Goal: Task Accomplishment & Management: Use online tool/utility

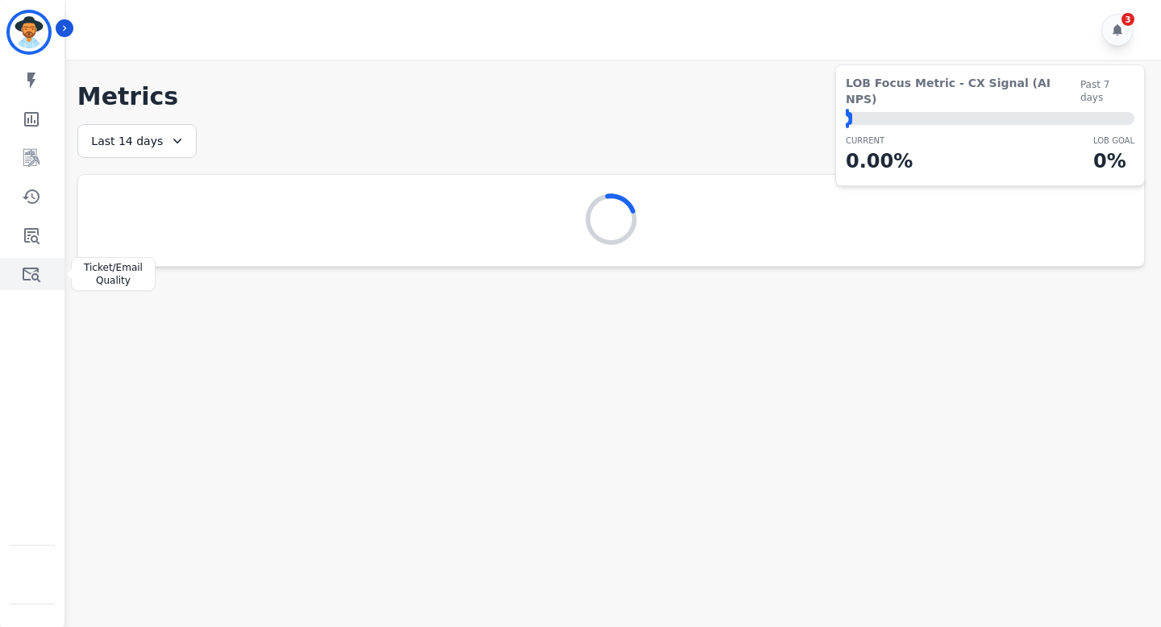
click at [27, 277] on icon "Sidebar" at bounding box center [31, 273] width 19 height 19
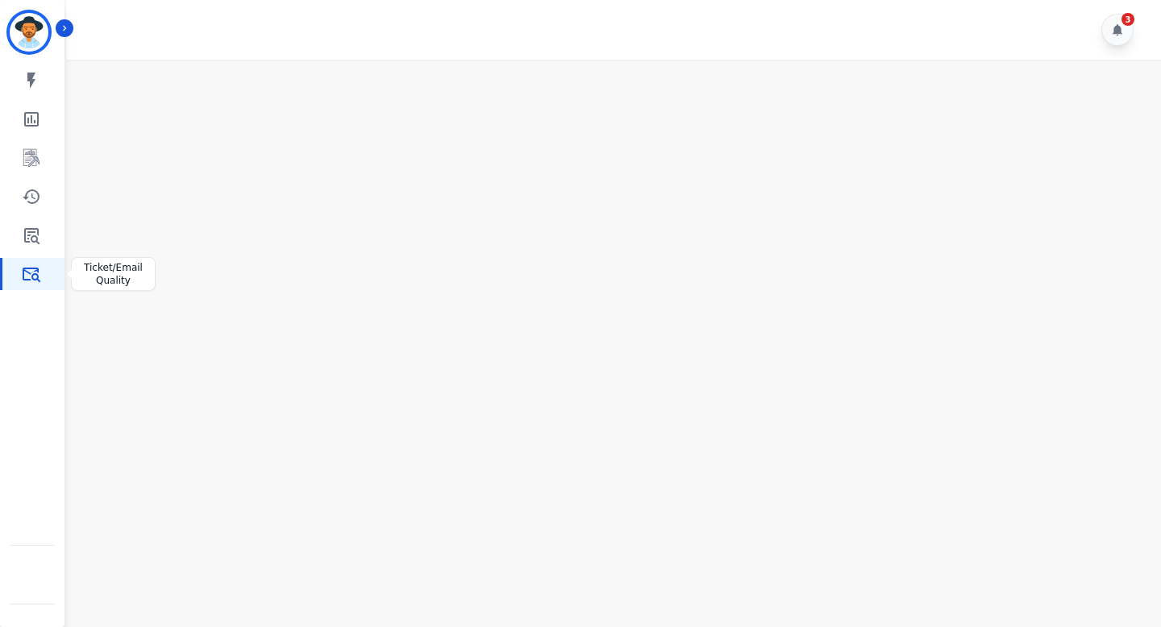
click at [42, 271] on link "Sidebar" at bounding box center [33, 274] width 62 height 32
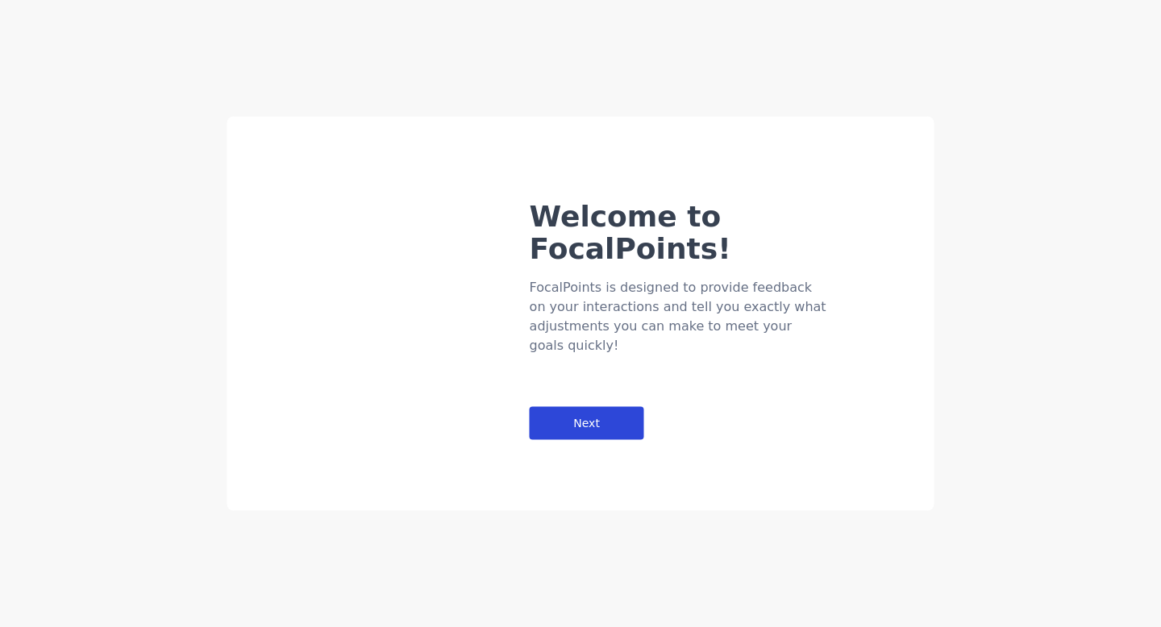
click at [590, 407] on div "Next" at bounding box center [587, 423] width 114 height 33
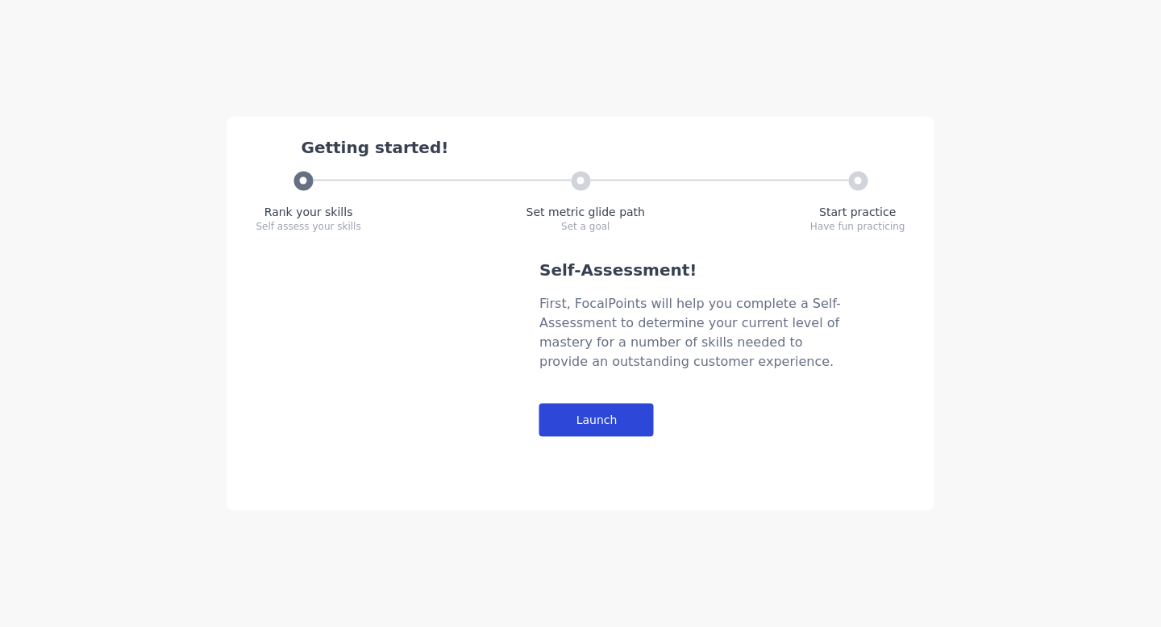
click at [599, 418] on div "Launch" at bounding box center [596, 420] width 114 height 33
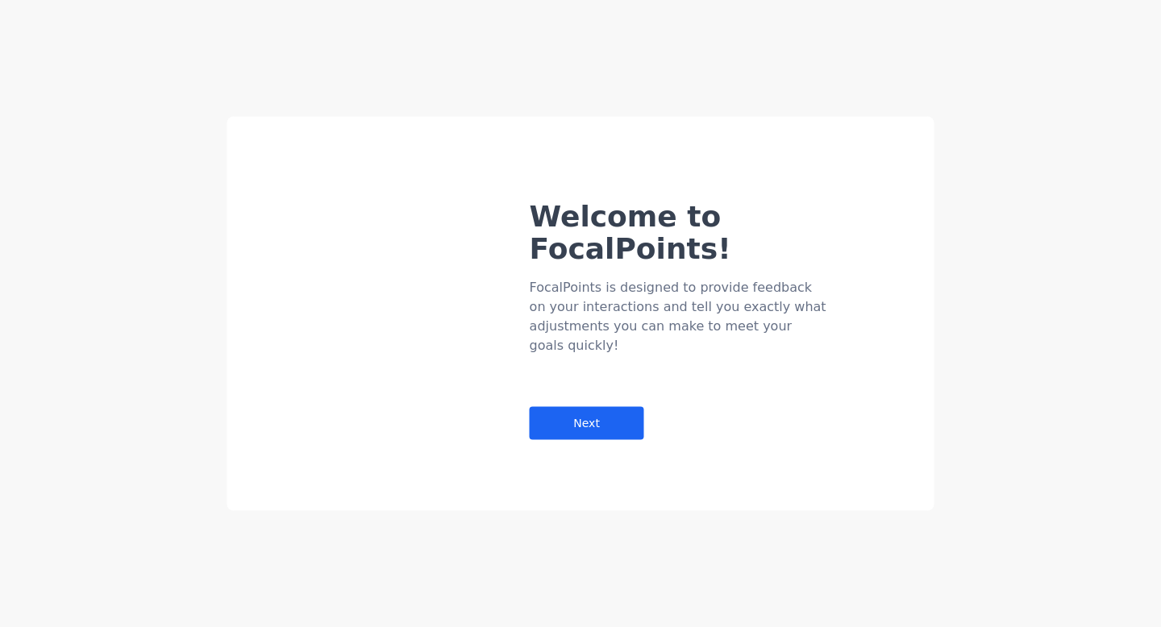
click at [414, 188] on img at bounding box center [379, 188] width 238 height 0
click at [612, 407] on div "Next" at bounding box center [587, 423] width 114 height 33
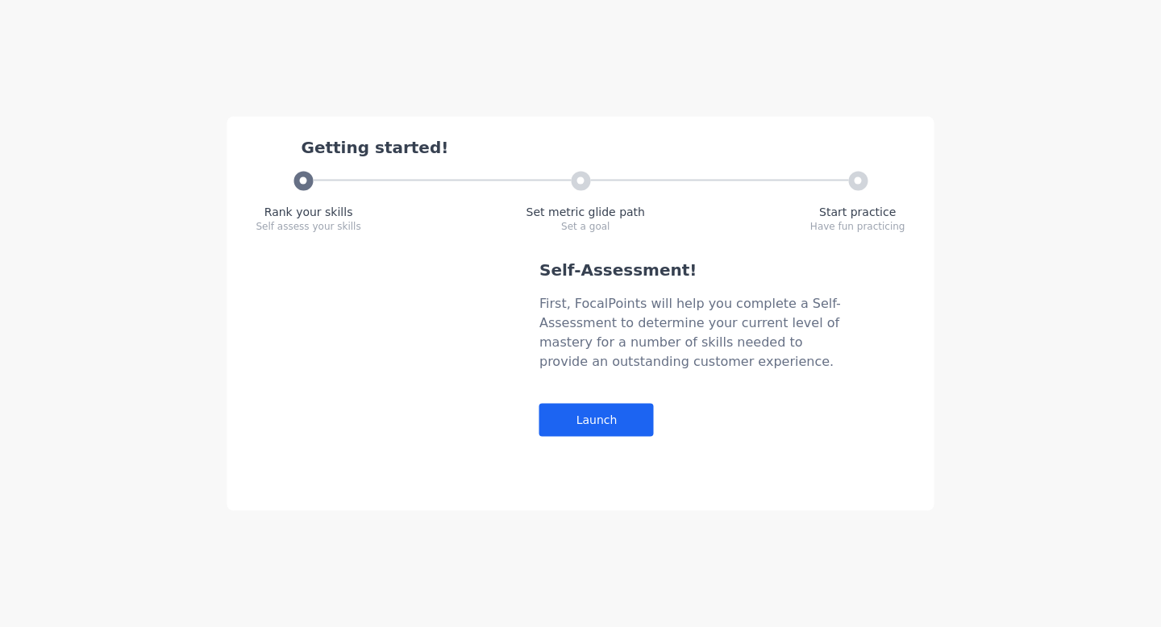
click at [618, 437] on div "Self-Assessment! First, FocalPoints will help you complete a Self-Assessment to…" at bounding box center [692, 348] width 306 height 178
click at [618, 427] on div "Launch" at bounding box center [596, 420] width 114 height 33
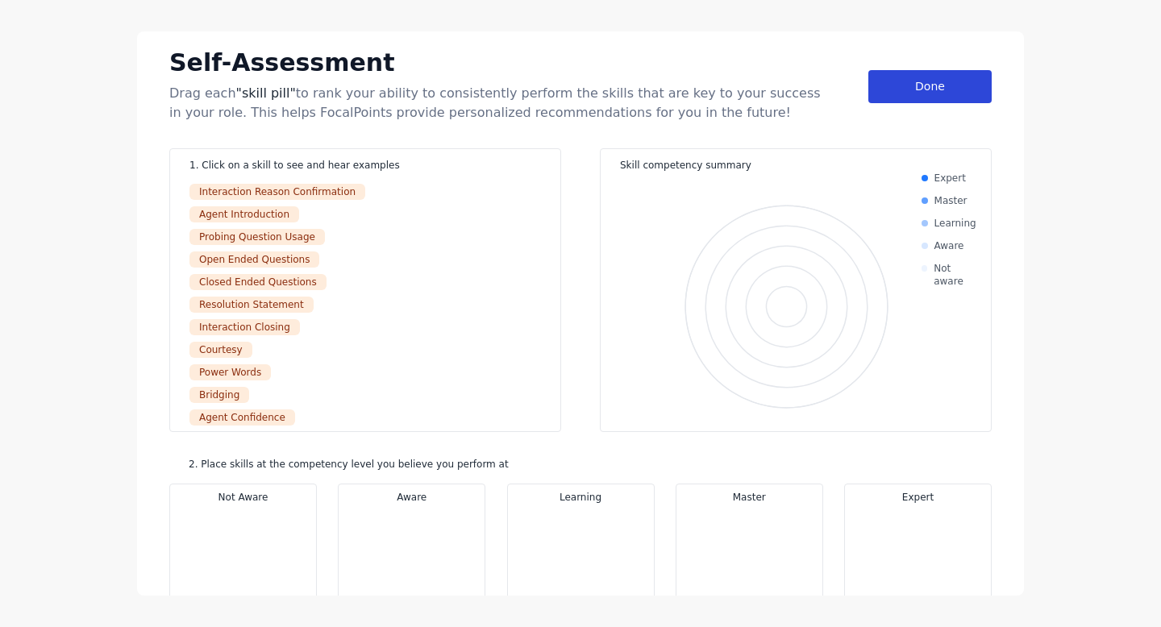
click at [884, 94] on div "Done" at bounding box center [929, 86] width 123 height 33
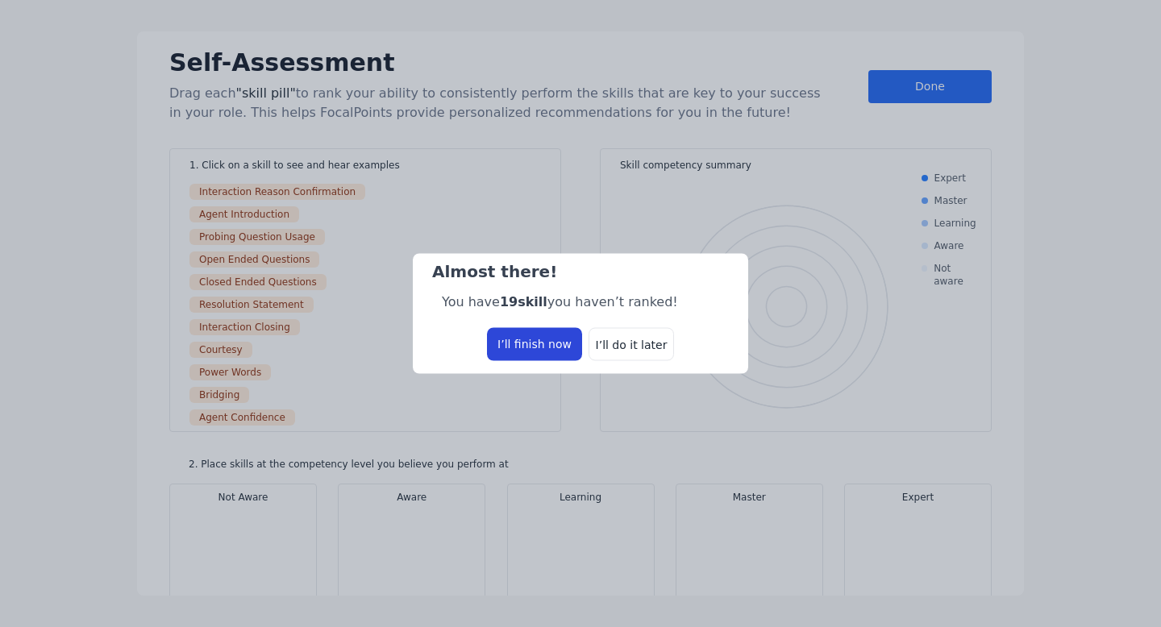
click at [556, 340] on div "I’ll finish now" at bounding box center [534, 344] width 95 height 33
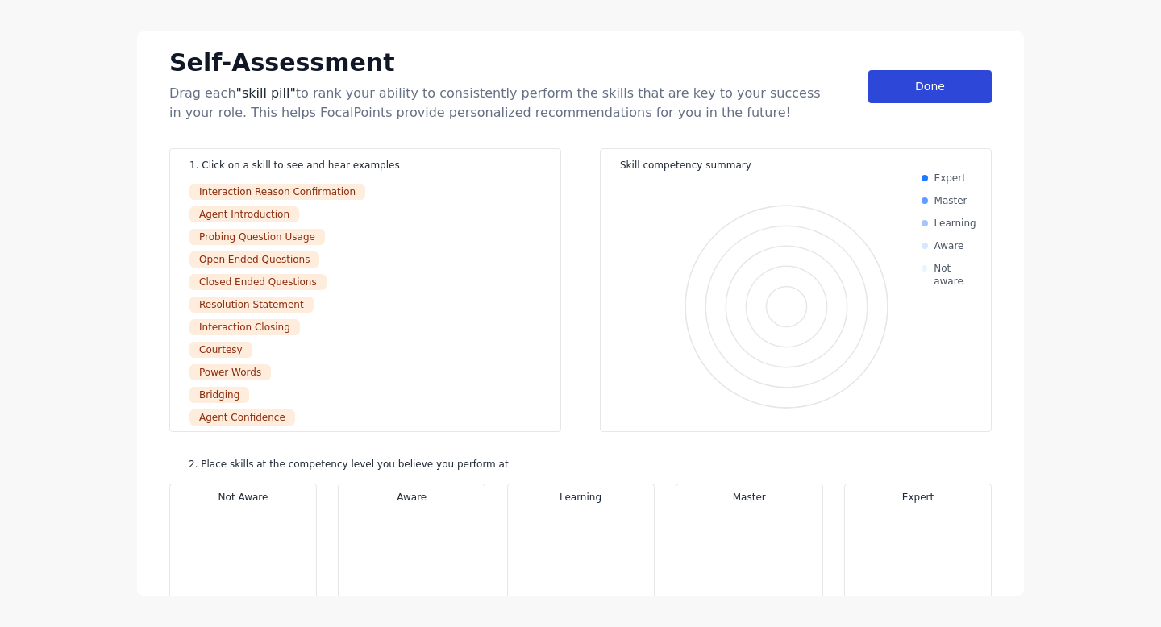
click at [940, 100] on div "Done" at bounding box center [929, 86] width 123 height 33
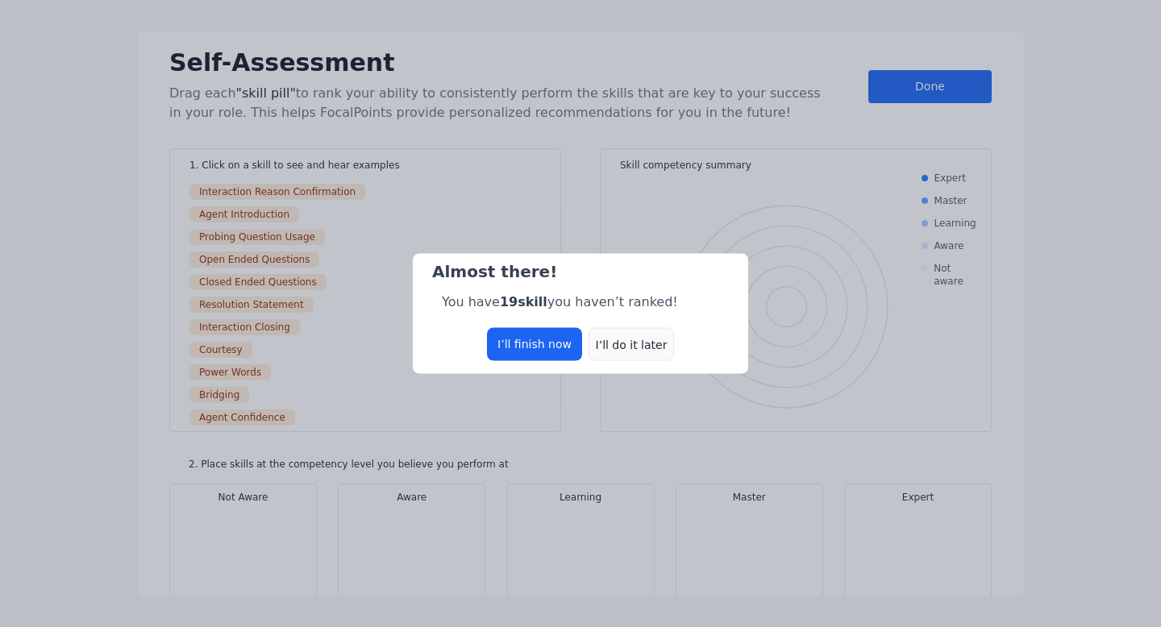
click at [647, 341] on div "I’ll do it later" at bounding box center [631, 344] width 85 height 33
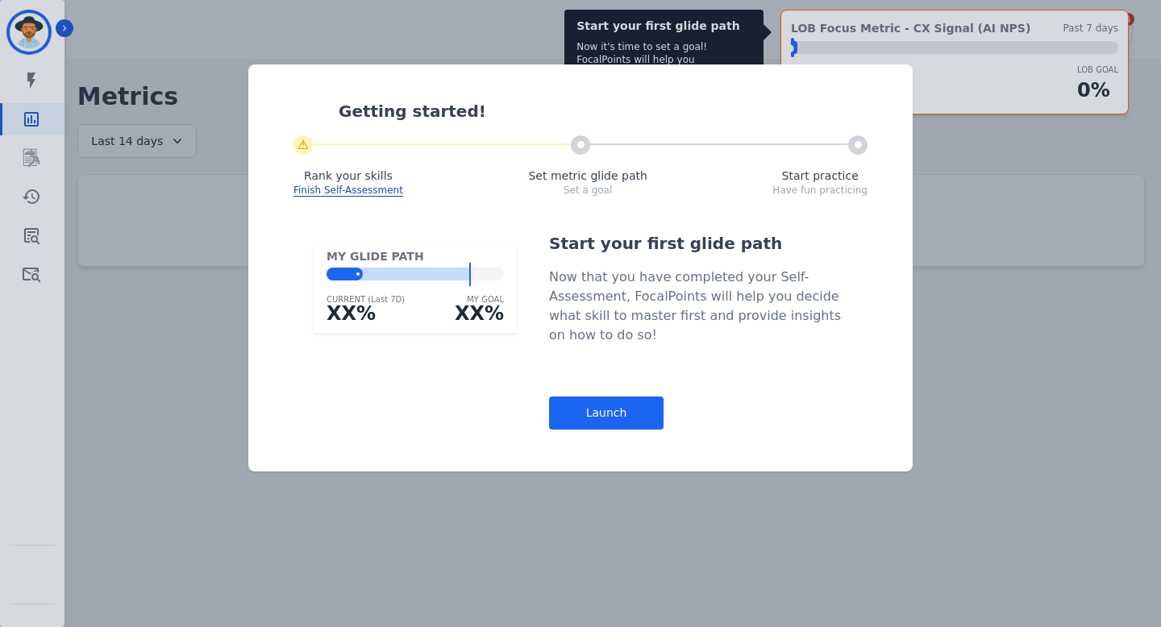
click at [881, 94] on div "Getting started! ⚠ Rank your skills Finish Self-Assessment Set metric glide pat…" at bounding box center [580, 139] width 632 height 116
click at [623, 408] on div "Launch" at bounding box center [606, 413] width 114 height 33
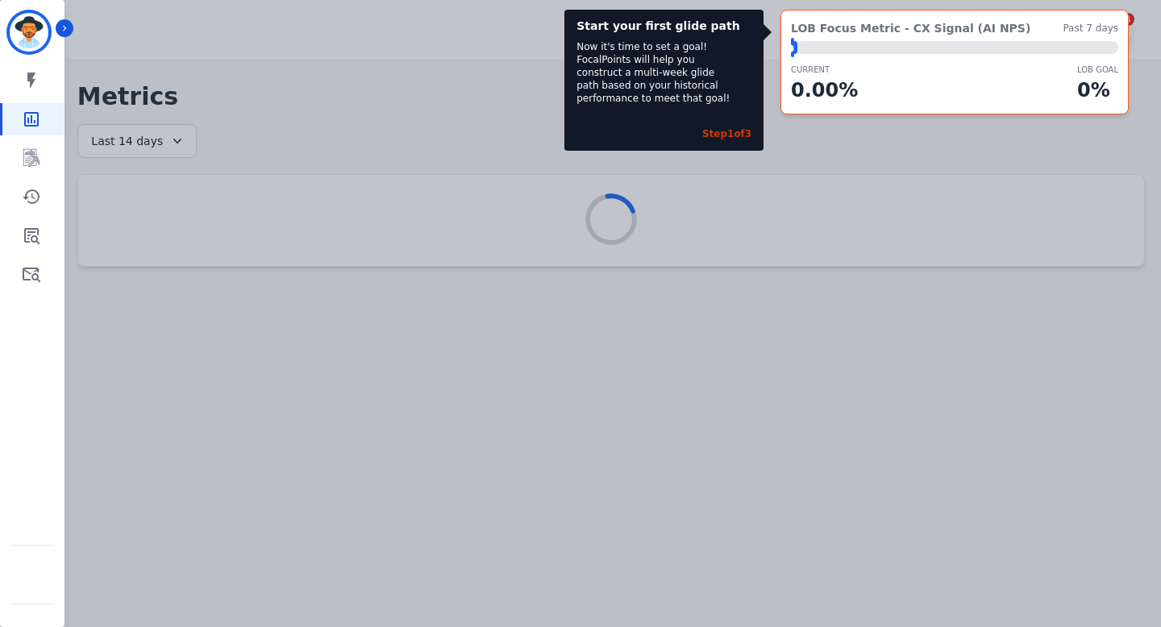
click at [586, 151] on div "Start your first glide path Now it's time to set a goal! FocalPoints will help …" at bounding box center [663, 80] width 199 height 141
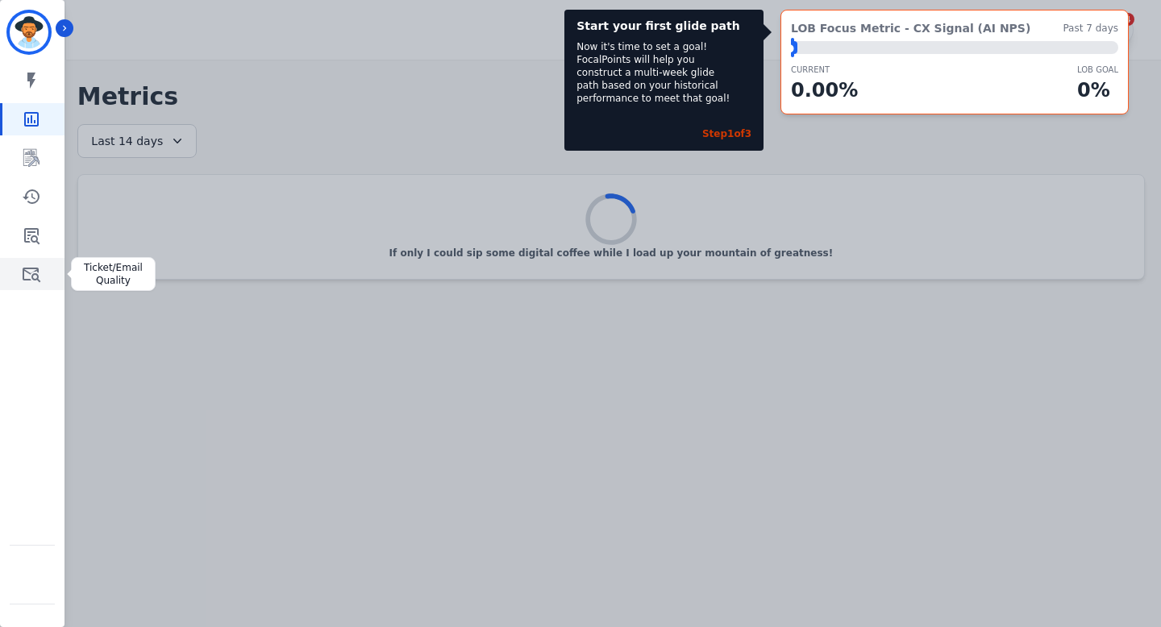
click at [35, 274] on icon "Sidebar" at bounding box center [32, 275] width 18 height 15
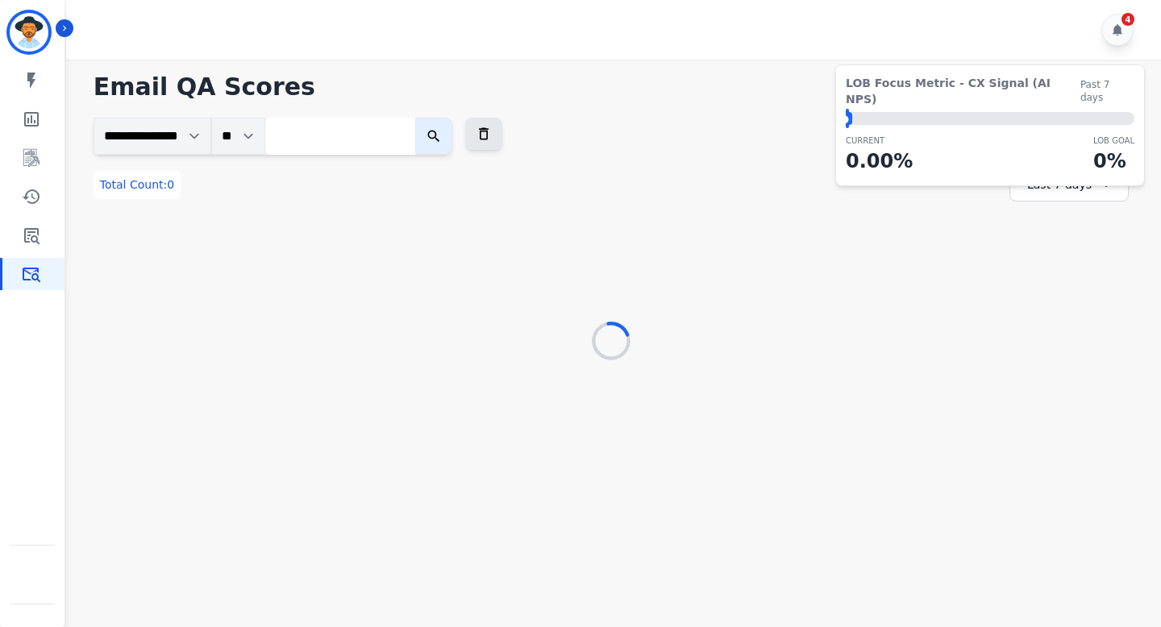
click at [818, 172] on div "**********" at bounding box center [611, 185] width 1035 height 34
click at [1081, 189] on div "Last 7 days" at bounding box center [1068, 185] width 119 height 34
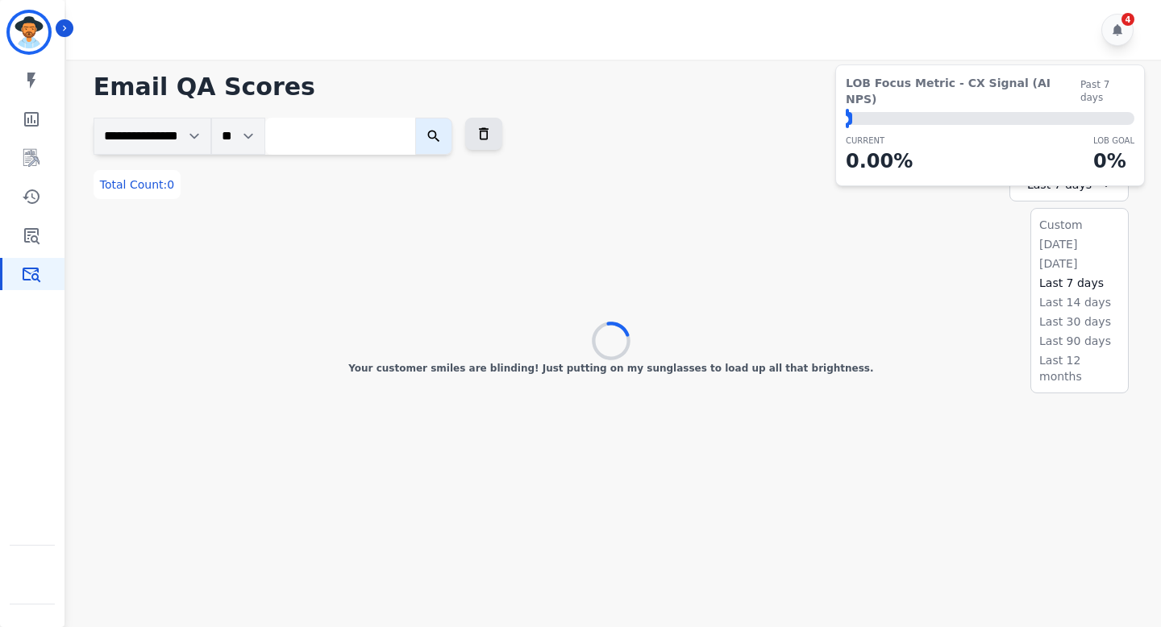
click at [963, 234] on div "**********" at bounding box center [611, 246] width 1035 height 257
click at [353, 128] on input "search" at bounding box center [340, 136] width 150 height 37
click at [315, 210] on div "**********" at bounding box center [611, 246] width 1035 height 257
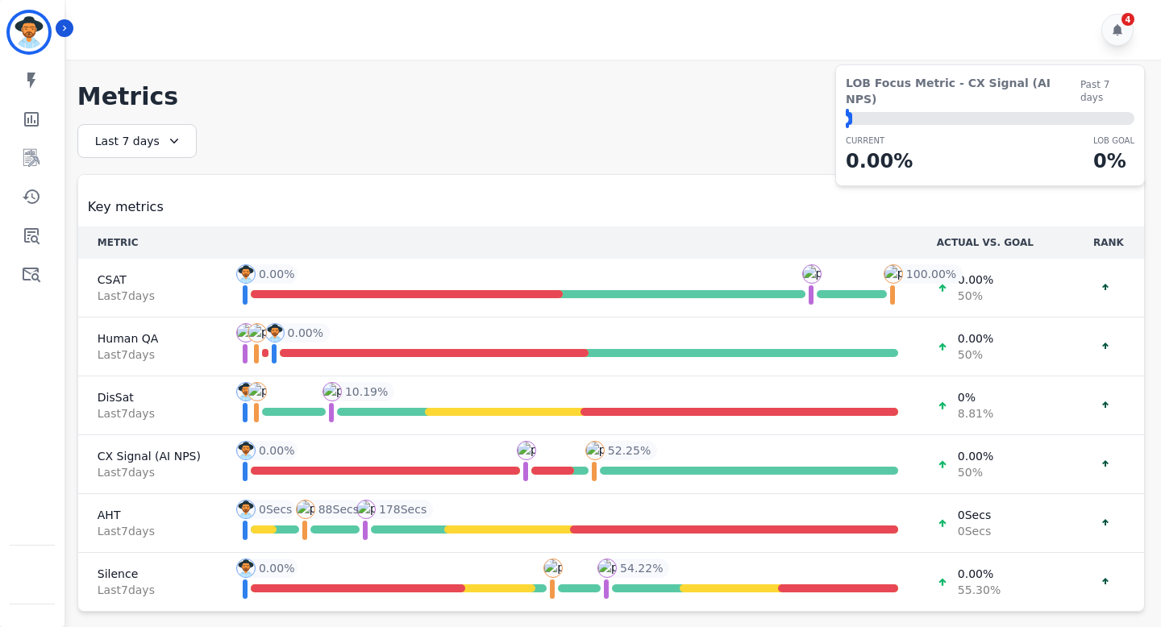
click at [595, 392] on td "You You - 0.00 % Top 10% Top 10% - 0.00 % Your Team Your Team - 10.19 % 10.19 %" at bounding box center [568, 406] width 697 height 59
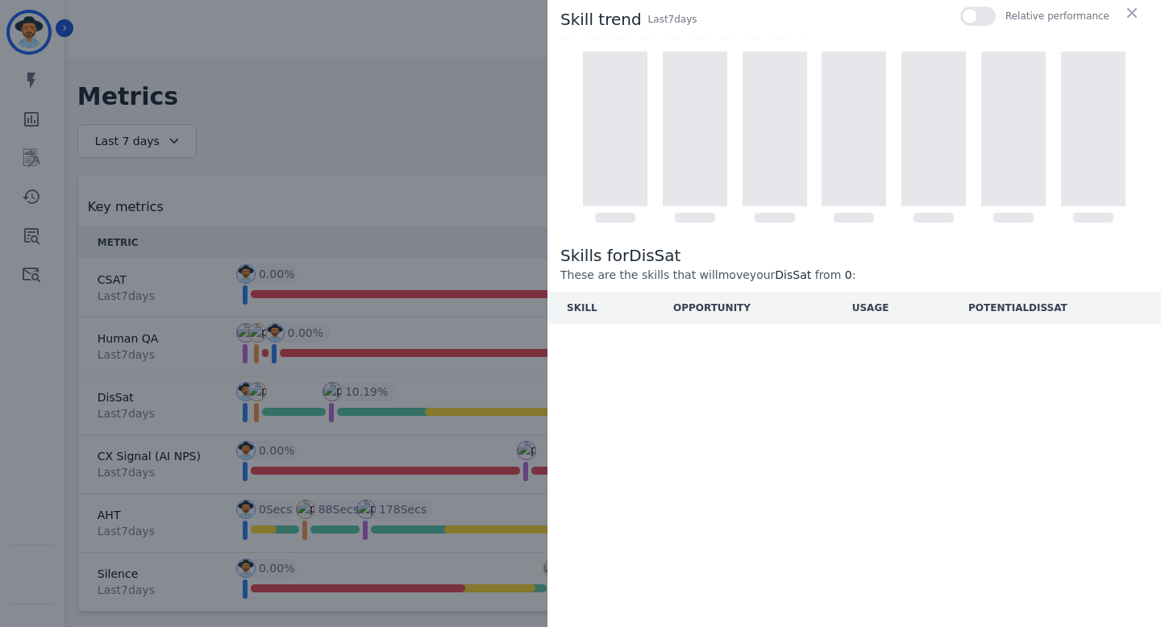
click at [493, 144] on div "Skill trend Last 7 day s Relative performance Skills for DisSat These are the s…" at bounding box center [580, 313] width 1161 height 627
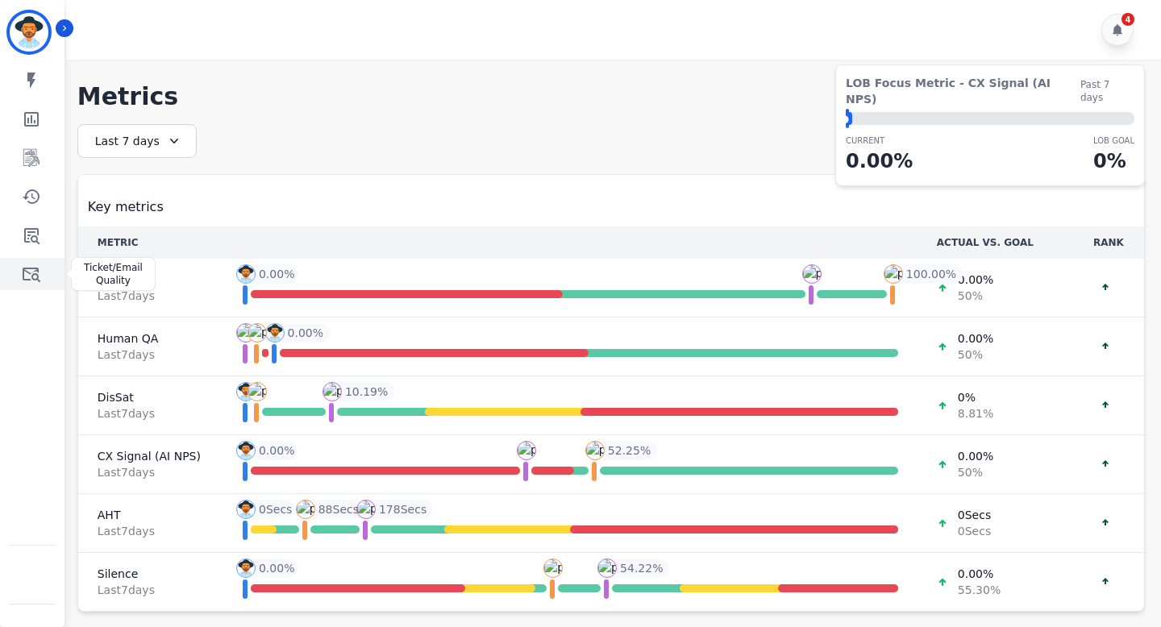
click at [10, 282] on link "Sidebar" at bounding box center [33, 274] width 62 height 32
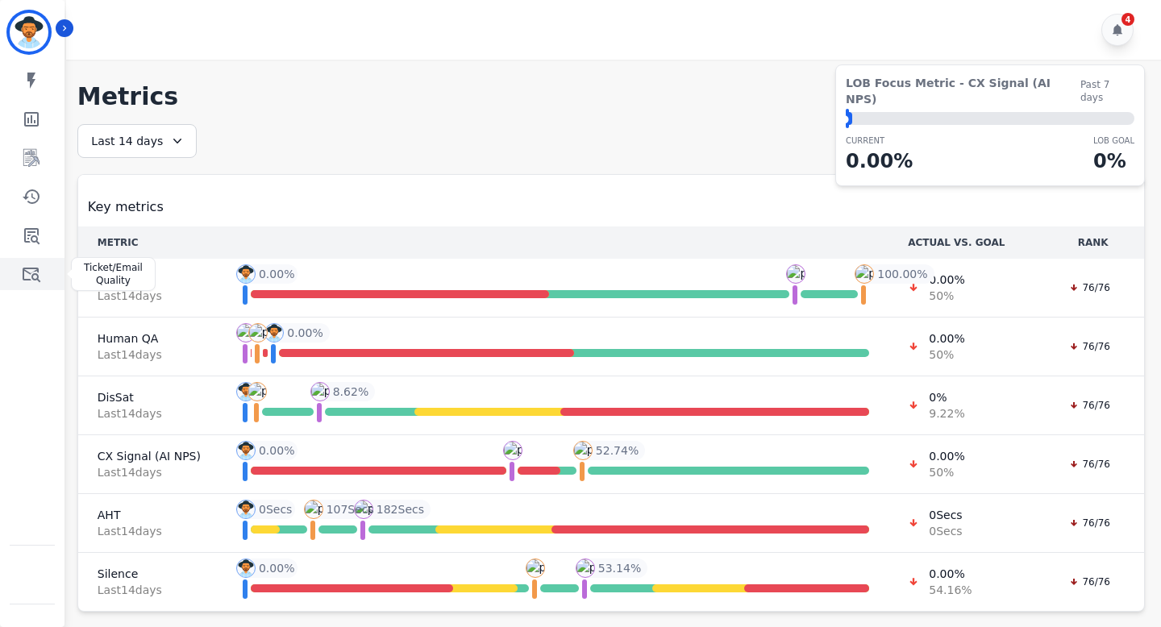
click at [43, 274] on link "Sidebar" at bounding box center [33, 274] width 62 height 32
click at [51, 272] on link "Sidebar" at bounding box center [33, 274] width 62 height 32
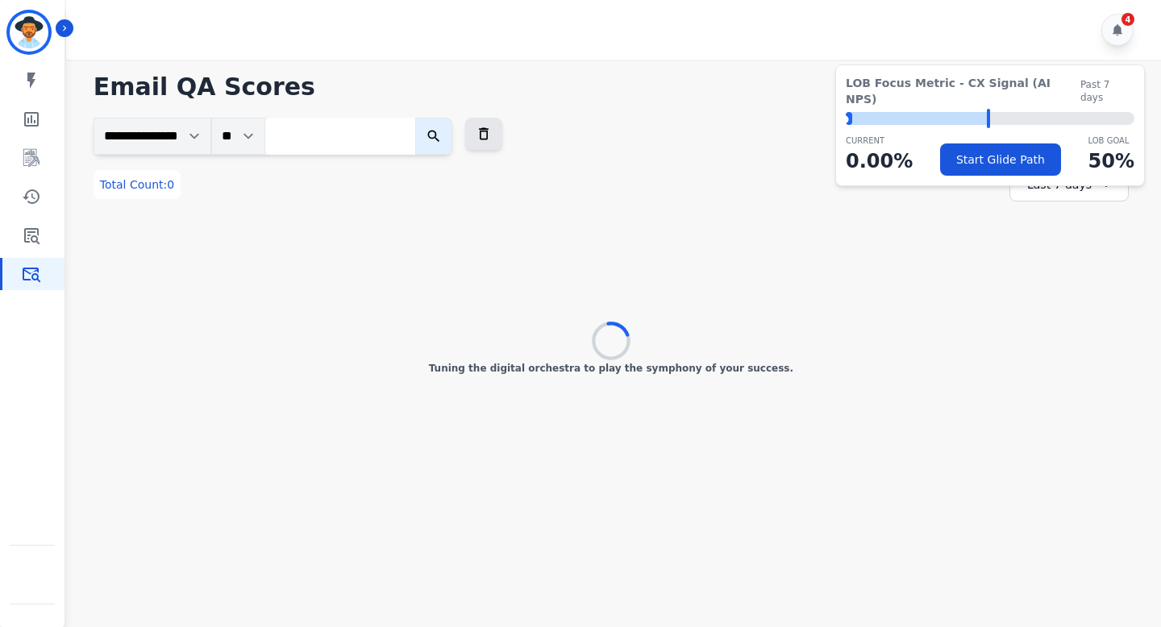
click at [922, 237] on div "**********" at bounding box center [611, 246] width 1035 height 257
click at [920, 77] on span "LOB Focus Metric - CX Signal (AI NPS)" at bounding box center [963, 91] width 235 height 32
drag, startPoint x: 851, startPoint y: 102, endPoint x: 909, endPoint y: 102, distance: 57.2
click at [909, 112] on div "⬤ LOB Goal: 50.00%" at bounding box center [990, 118] width 289 height 13
click at [909, 112] on div "LOB Goal: 50.00%" at bounding box center [918, 118] width 144 height 13
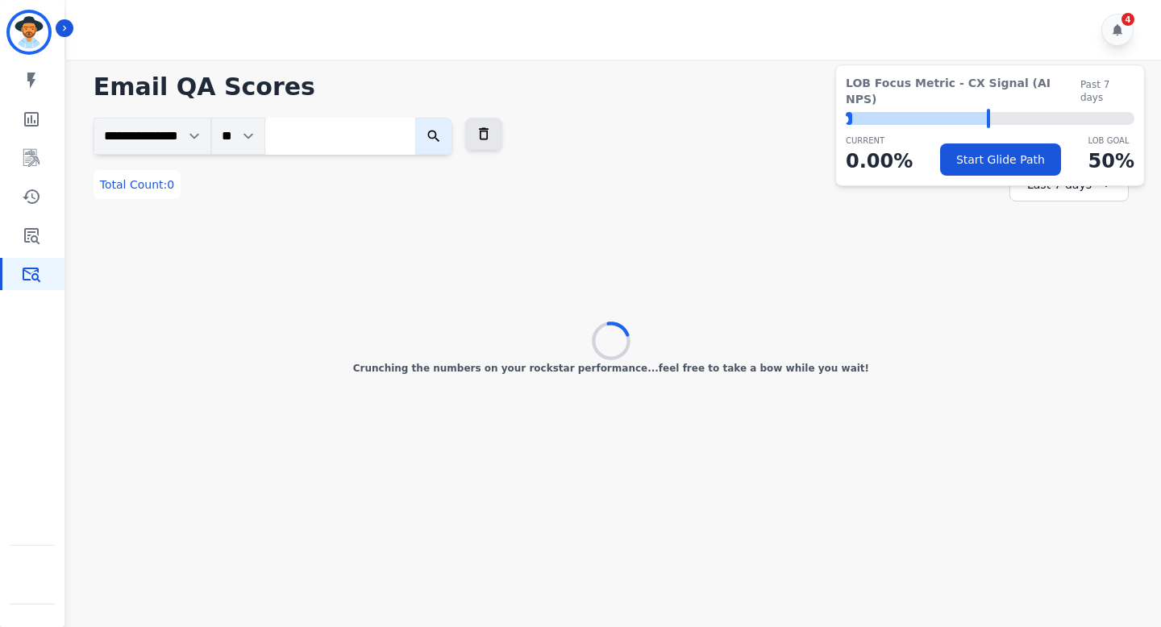
click at [773, 325] on div "Crunching the numbers on your rockstar performance...feel free to take a bow wh…" at bounding box center [611, 348] width 1035 height 52
click at [198, 140] on select "**********" at bounding box center [153, 136] width 118 height 37
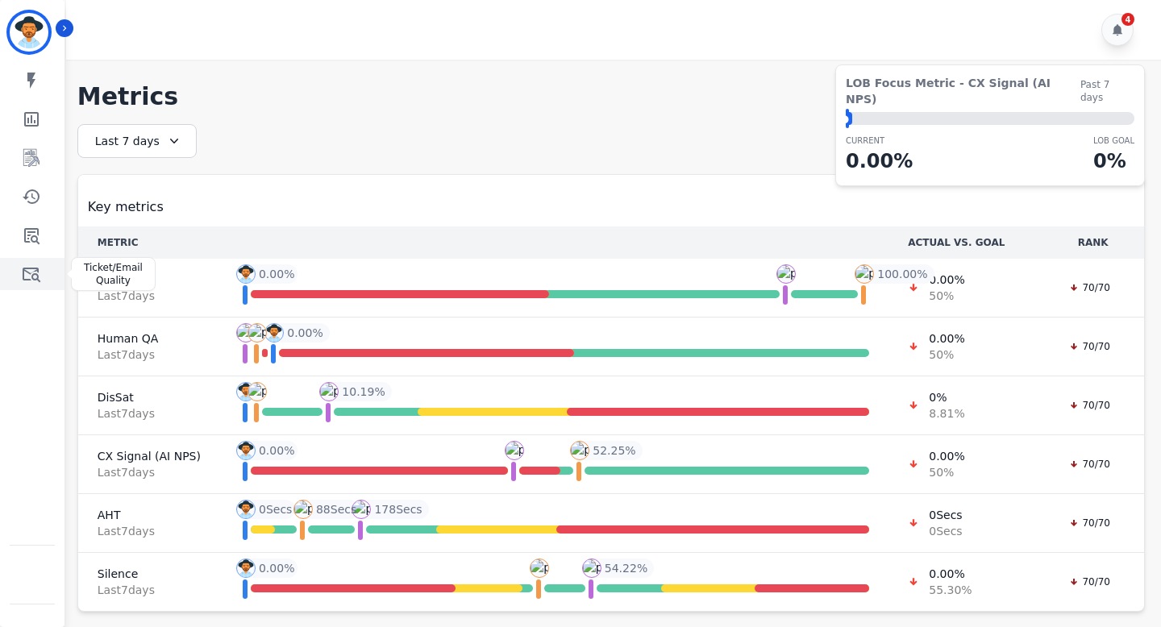
click at [27, 275] on icon "Sidebar" at bounding box center [31, 273] width 19 height 19
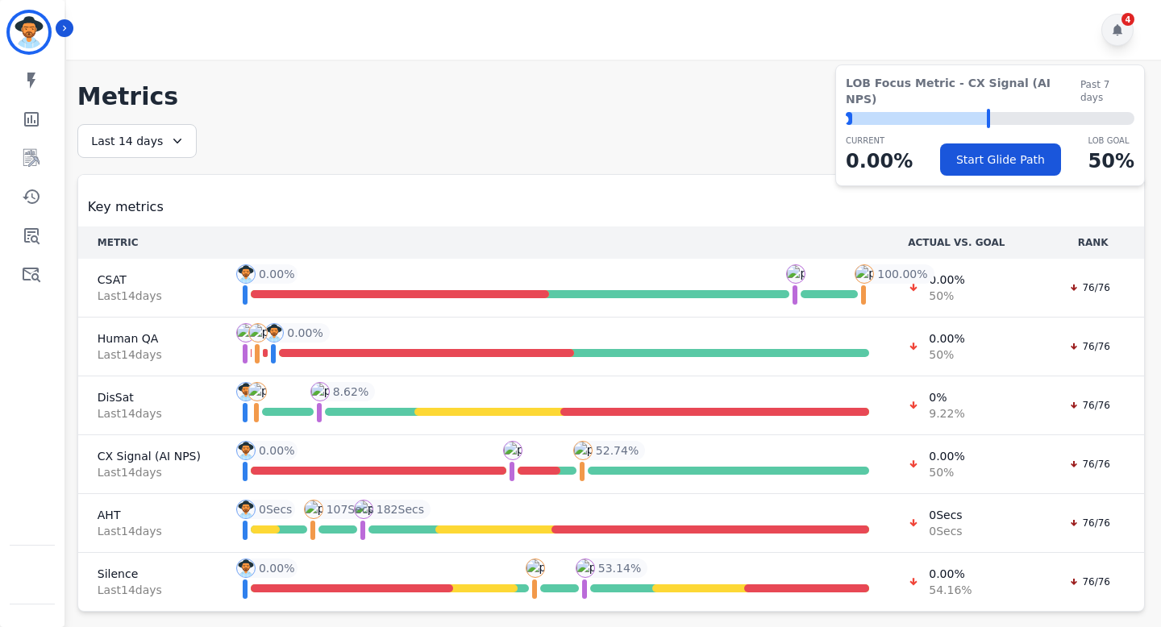
click at [1120, 26] on icon at bounding box center [1117, 29] width 13 height 13
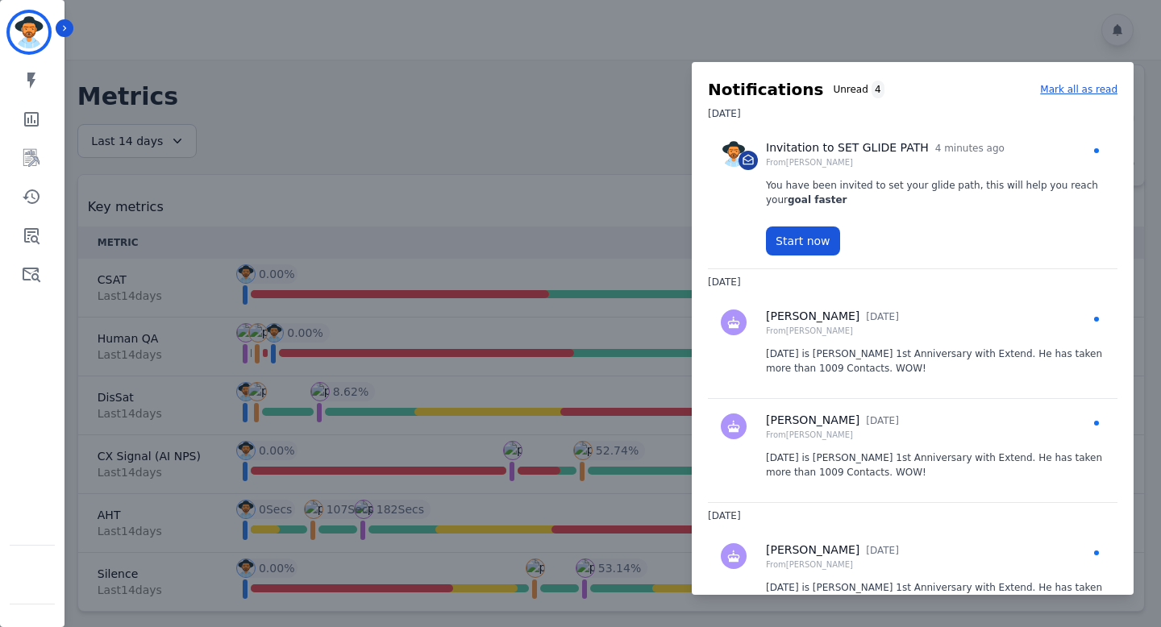
click at [631, 110] on div at bounding box center [580, 313] width 1161 height 627
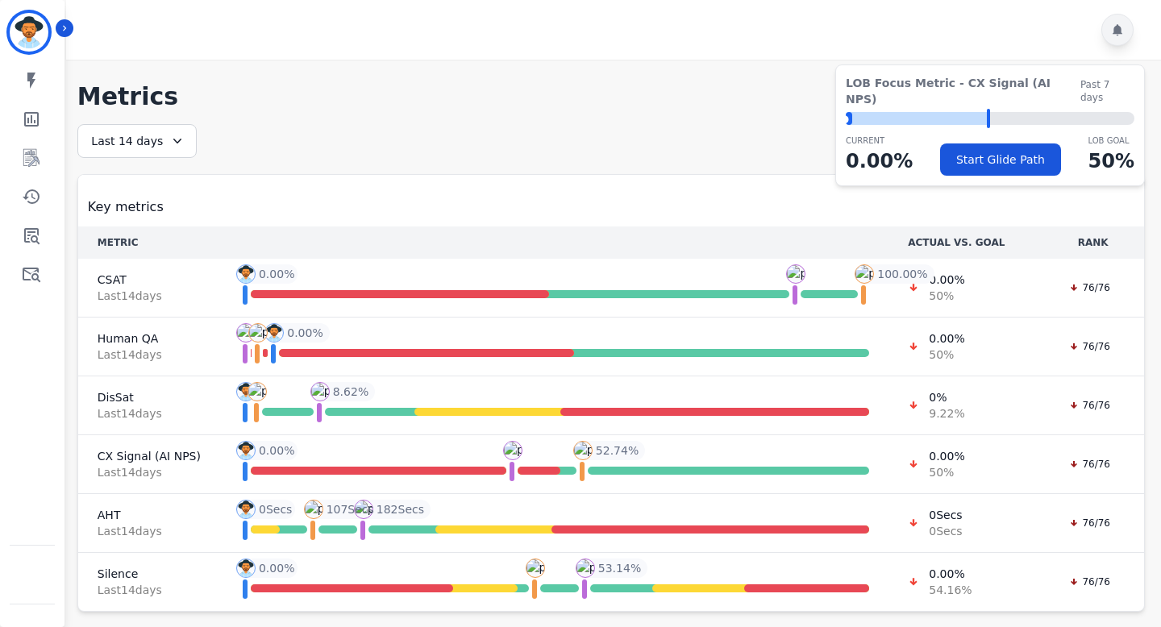
click at [1117, 22] on div at bounding box center [1117, 30] width 32 height 32
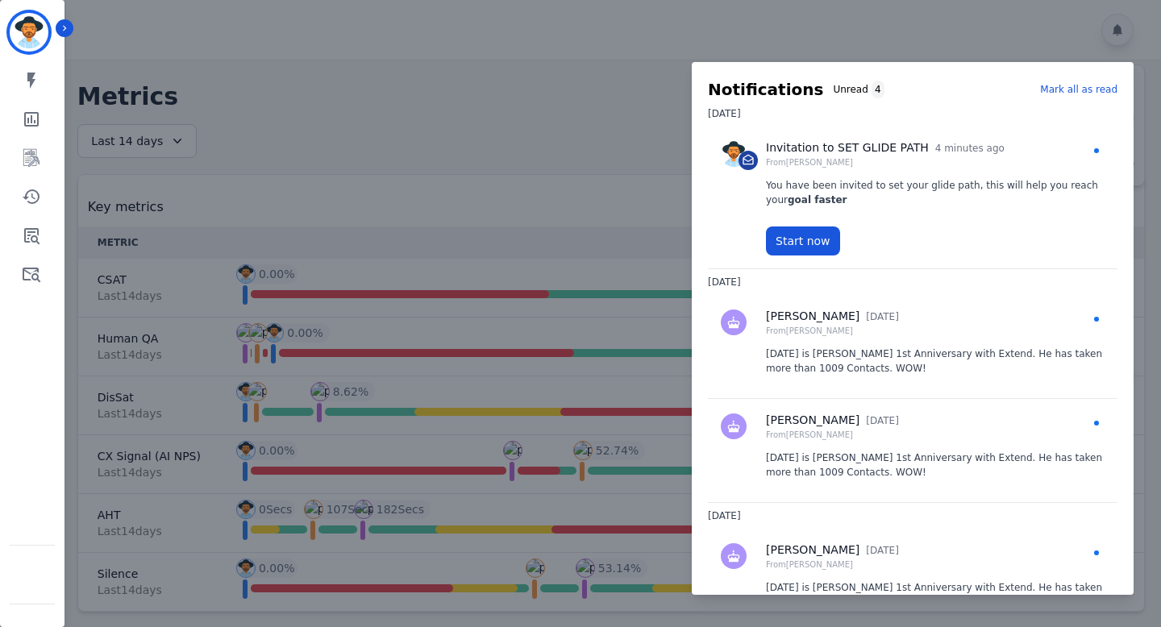
click at [1062, 96] on p "Mark all as read" at bounding box center [1078, 89] width 77 height 15
click at [1062, 89] on p "Mark all as read" at bounding box center [1078, 89] width 77 height 15
click at [593, 175] on div at bounding box center [580, 313] width 1161 height 627
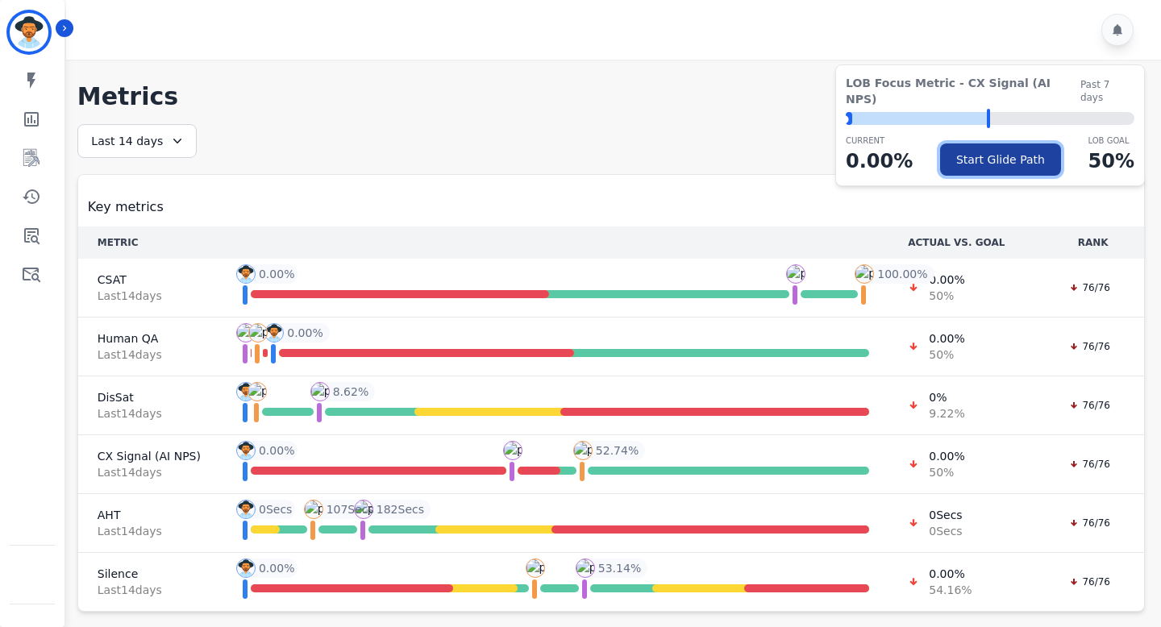
click at [975, 148] on button "Start Glide Path" at bounding box center [1000, 160] width 121 height 32
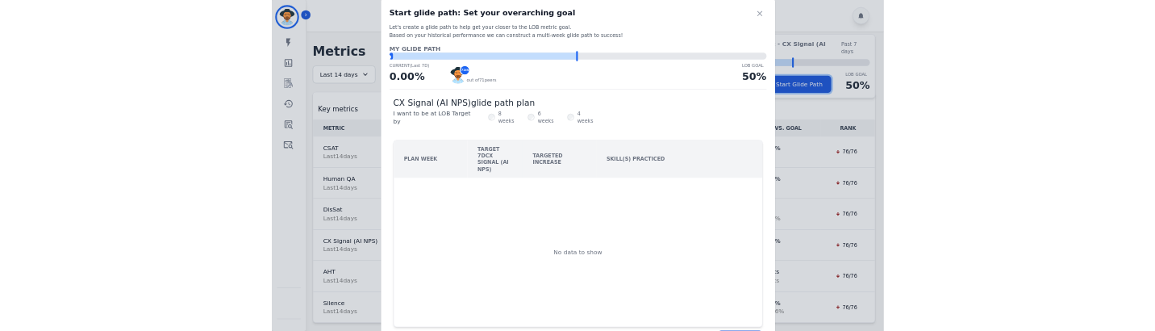
scroll to position [153, 0]
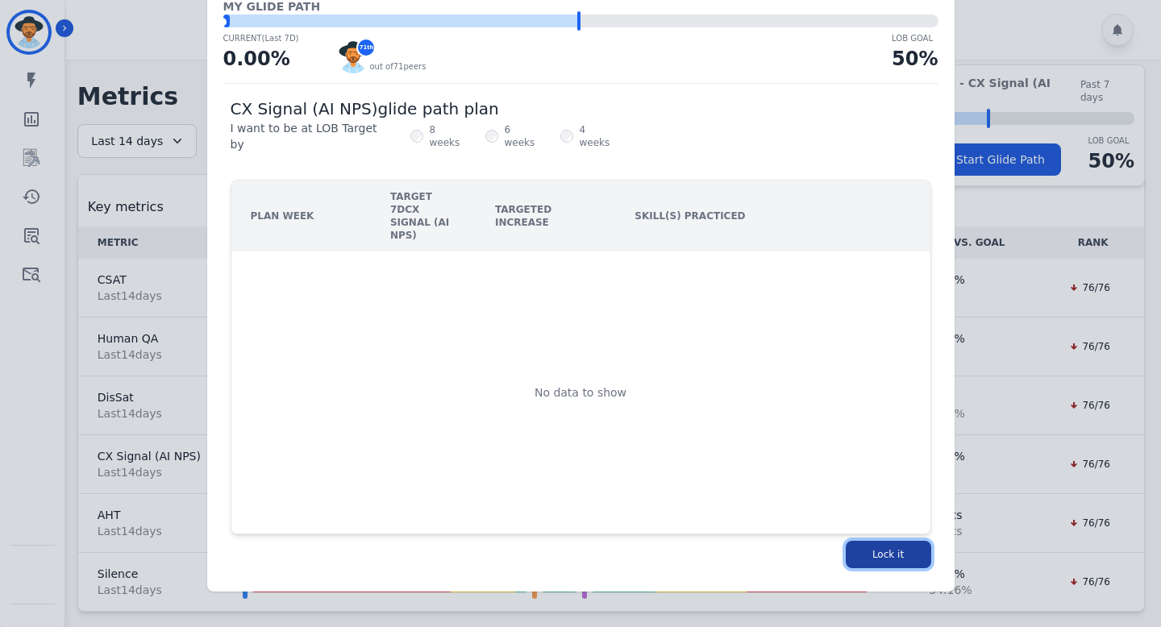
click at [885, 541] on button "Lock it" at bounding box center [888, 554] width 85 height 27
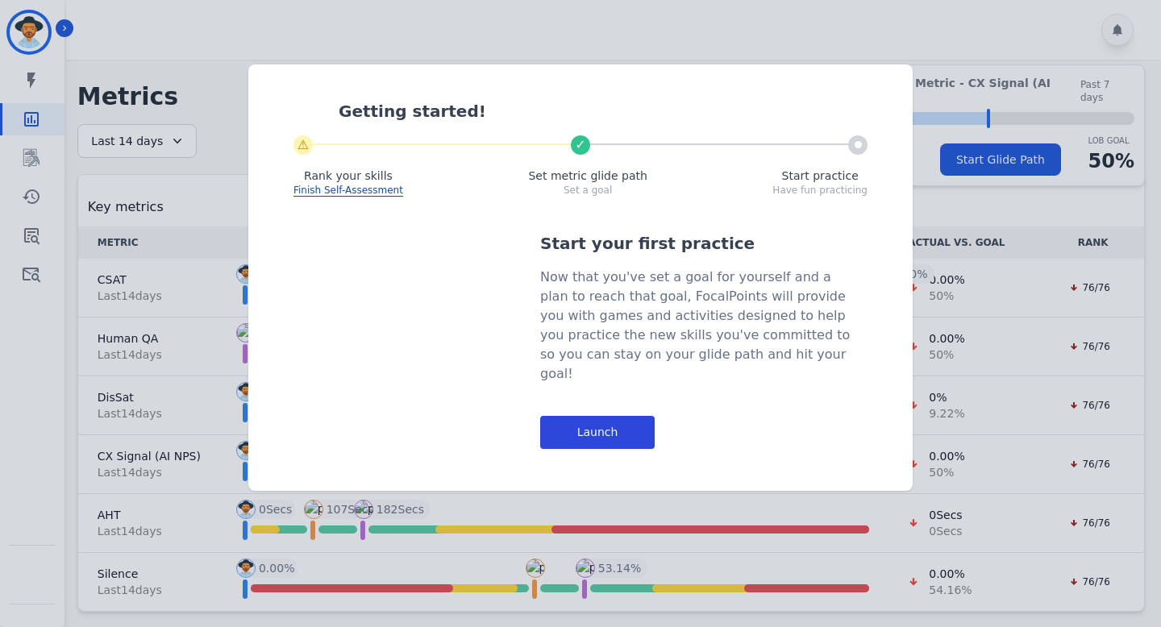
click at [620, 421] on div "Launch" at bounding box center [597, 432] width 114 height 33
click at [591, 416] on div "Launch" at bounding box center [597, 432] width 114 height 33
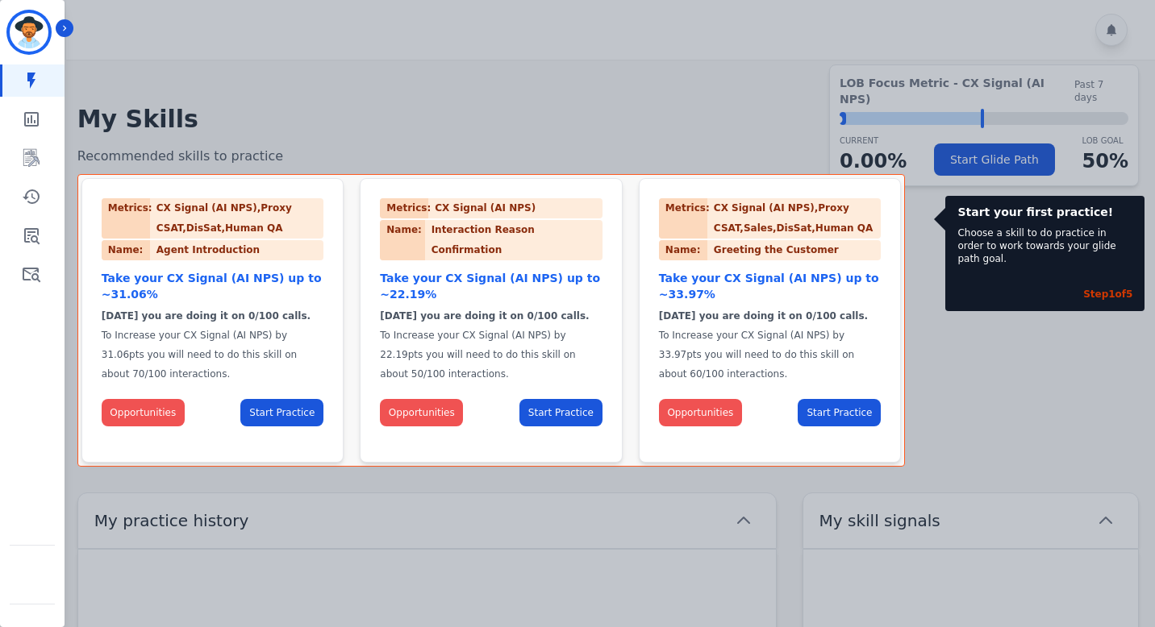
click at [630, 115] on div at bounding box center [577, 313] width 1155 height 627
click at [35, 274] on icon "Sidebar" at bounding box center [32, 275] width 18 height 15
click at [41, 270] on link "Sidebar" at bounding box center [33, 274] width 62 height 32
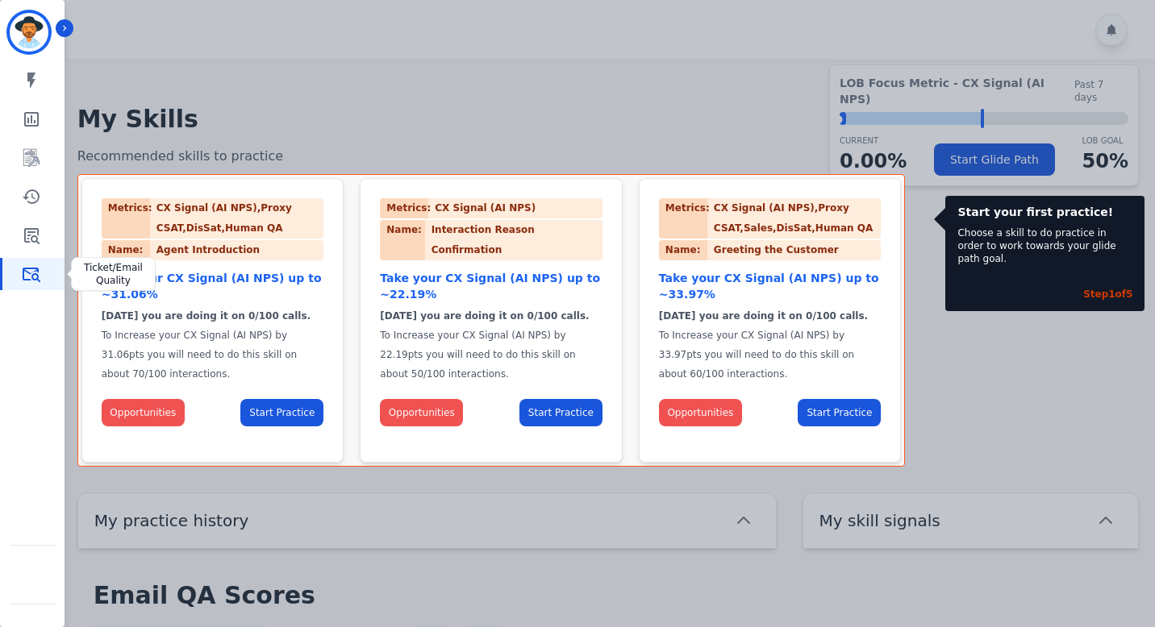
click at [35, 269] on icon "Sidebar" at bounding box center [31, 273] width 19 height 19
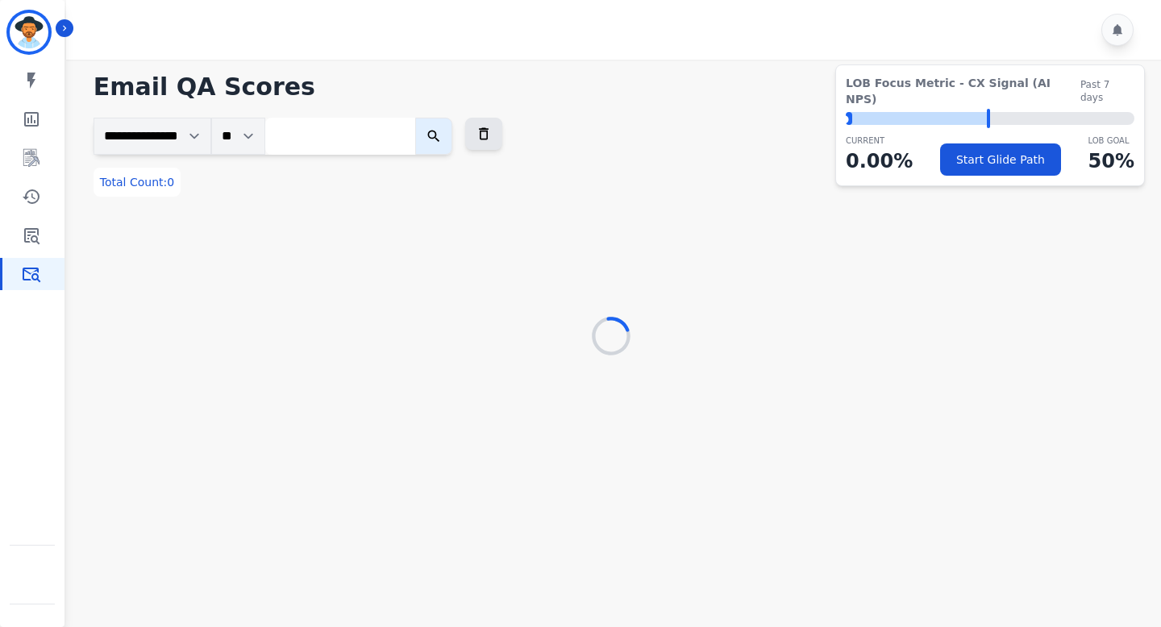
drag, startPoint x: 987, startPoint y: 99, endPoint x: 947, endPoint y: 100, distance: 39.5
click at [915, 112] on div "LOB Goal: 50.00%" at bounding box center [918, 118] width 144 height 13
click at [959, 112] on div "LOB Goal: 50.00%" at bounding box center [918, 118] width 144 height 13
click at [991, 112] on div "⬤ LOB Goal: 50.00%" at bounding box center [990, 118] width 289 height 13
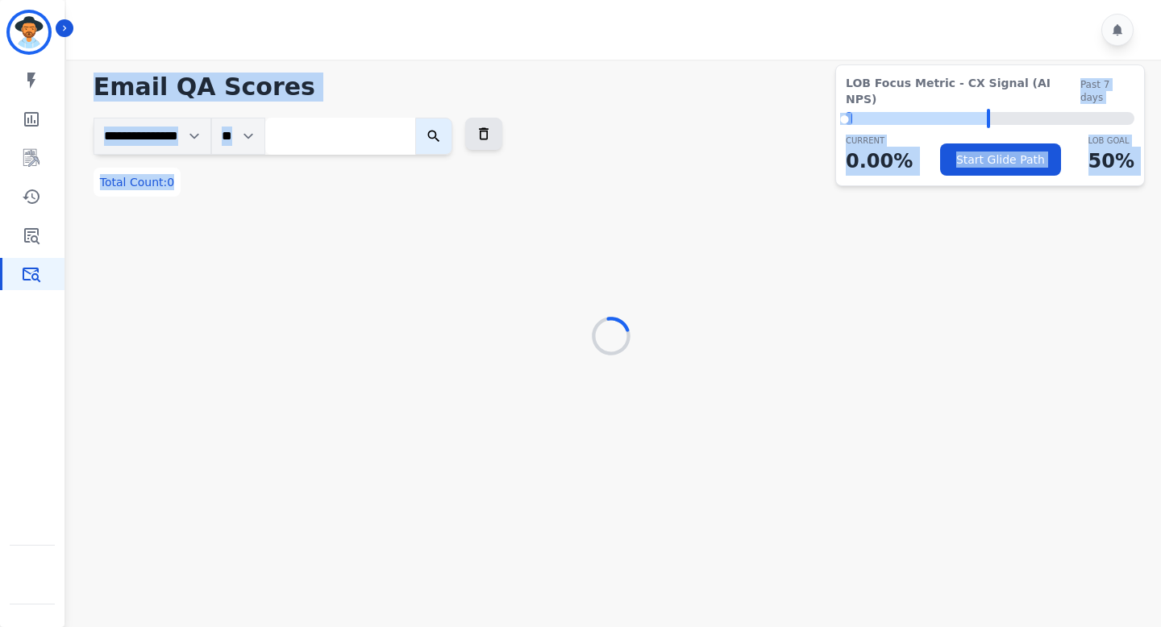
drag, startPoint x: 1040, startPoint y: 91, endPoint x: 996, endPoint y: 245, distance: 160.3
click at [998, 247] on div "**********" at bounding box center [611, 209] width 1100 height 298
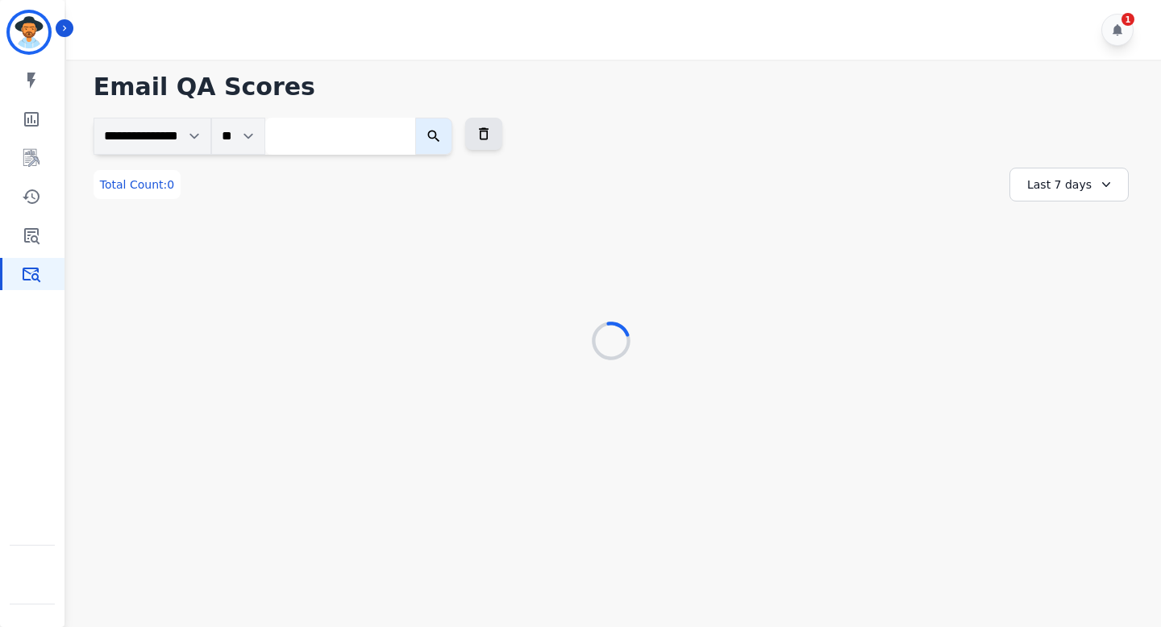
click at [953, 181] on div "**********" at bounding box center [611, 185] width 1035 height 34
click at [1063, 181] on div "Last 7 days" at bounding box center [1068, 185] width 119 height 34
click at [1087, 170] on div "Last 7 days" at bounding box center [1068, 185] width 119 height 34
click at [1077, 174] on div "Last 7 days" at bounding box center [1068, 185] width 119 height 34
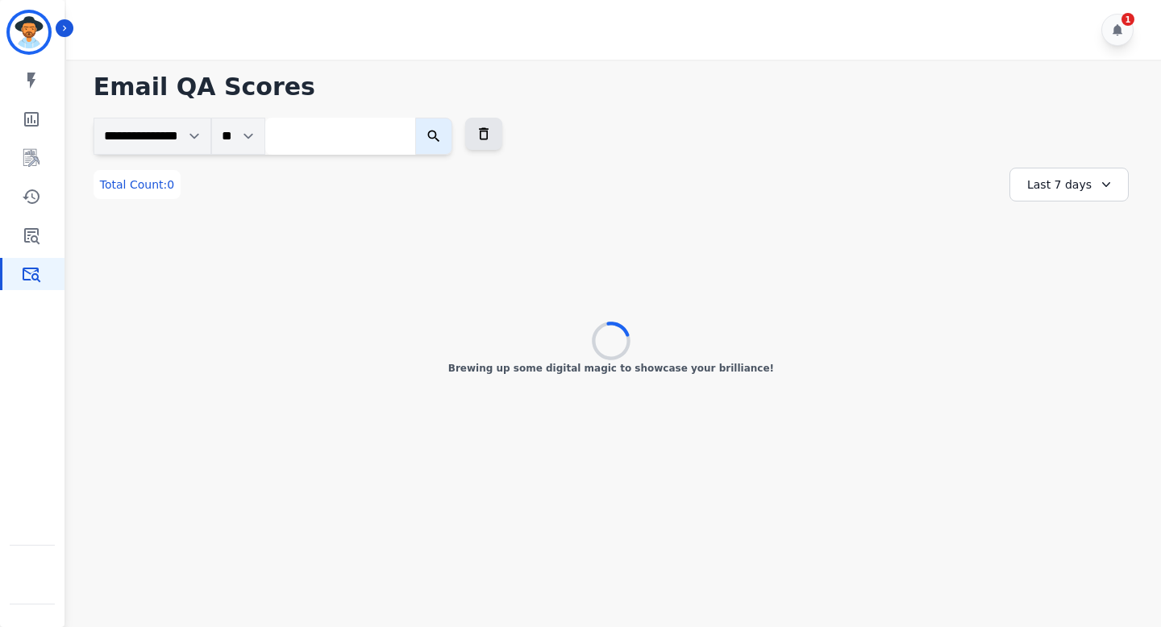
click at [916, 177] on div "**********" at bounding box center [611, 185] width 1035 height 34
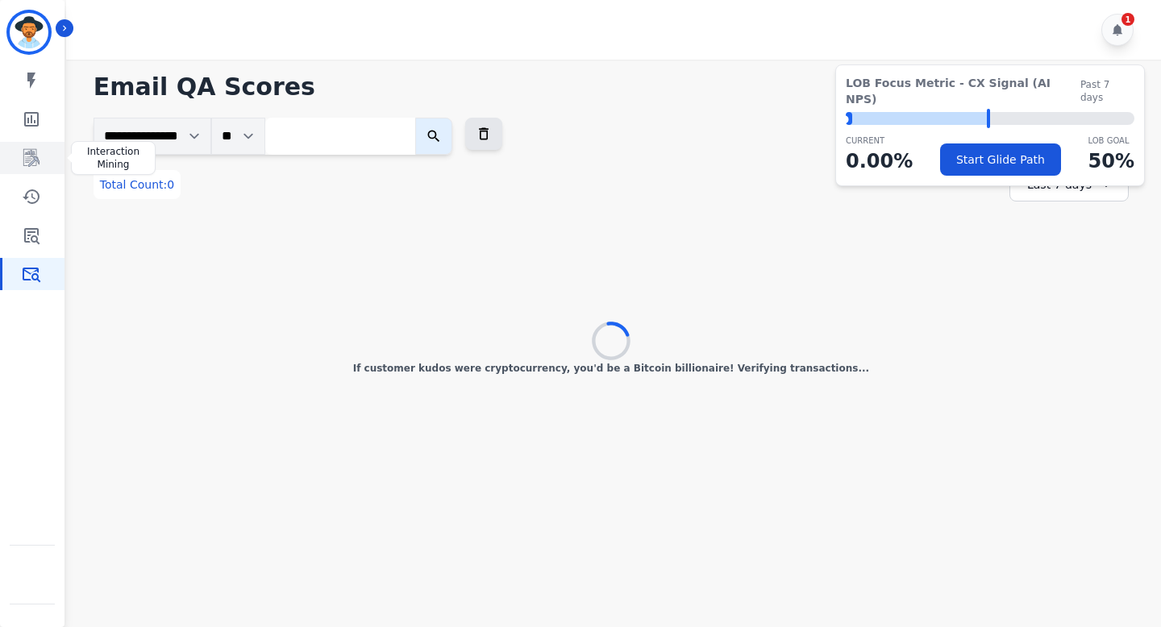
click at [33, 156] on icon "Sidebar" at bounding box center [31, 158] width 16 height 18
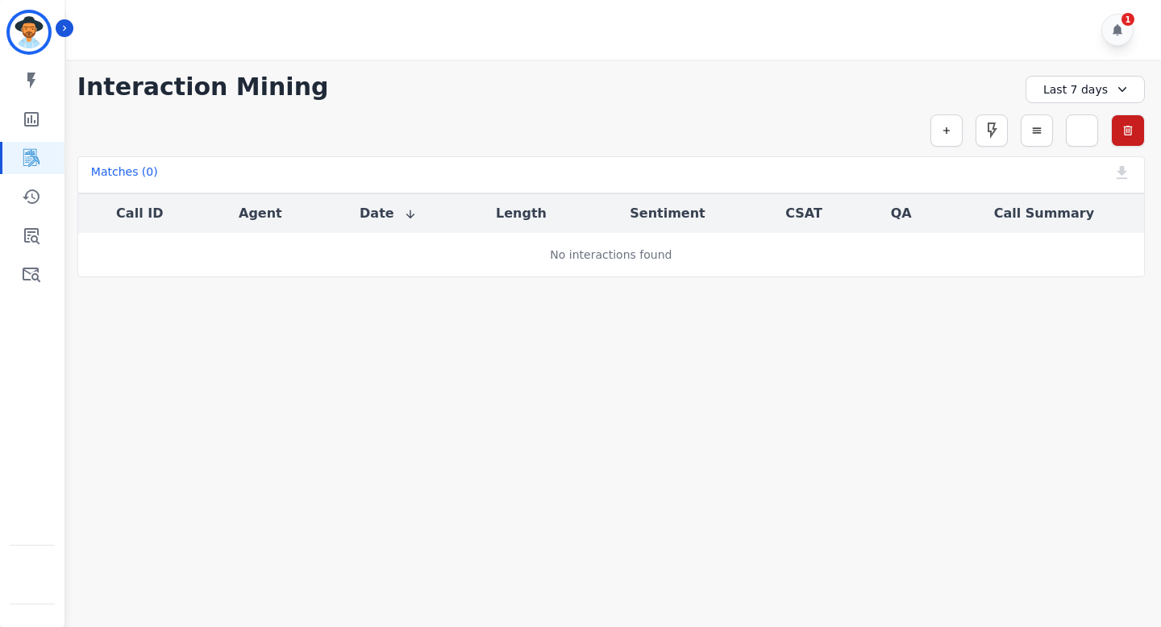
click at [900, 129] on div "Simple Search Metric Search Advanced Search Saved Rules Clear Filters" at bounding box center [610, 130] width 1067 height 32
click at [992, 92] on div "**********" at bounding box center [610, 87] width 1067 height 29
click at [41, 235] on link "Sidebar" at bounding box center [33, 235] width 62 height 32
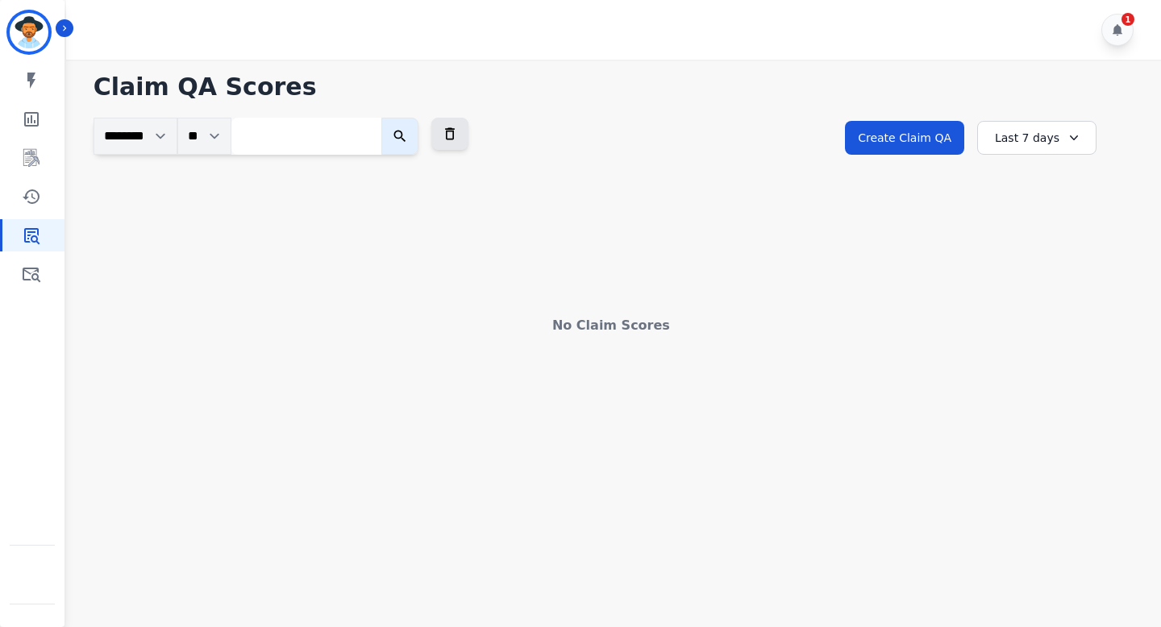
click at [829, 133] on div "**********" at bounding box center [611, 152] width 1035 height 69
click at [1117, 136] on div "**********" at bounding box center [987, 152] width 284 height 69
click at [36, 271] on icon "Sidebar" at bounding box center [31, 273] width 19 height 19
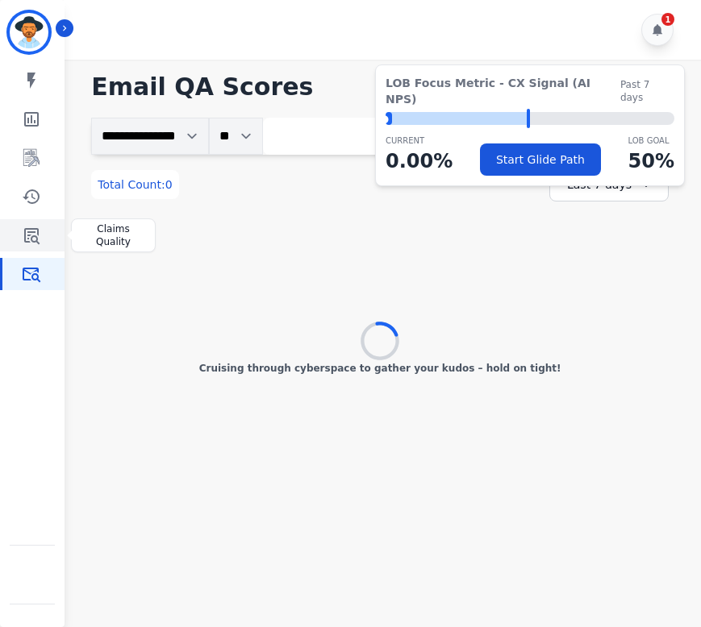
click at [36, 233] on icon "Sidebar" at bounding box center [31, 235] width 19 height 19
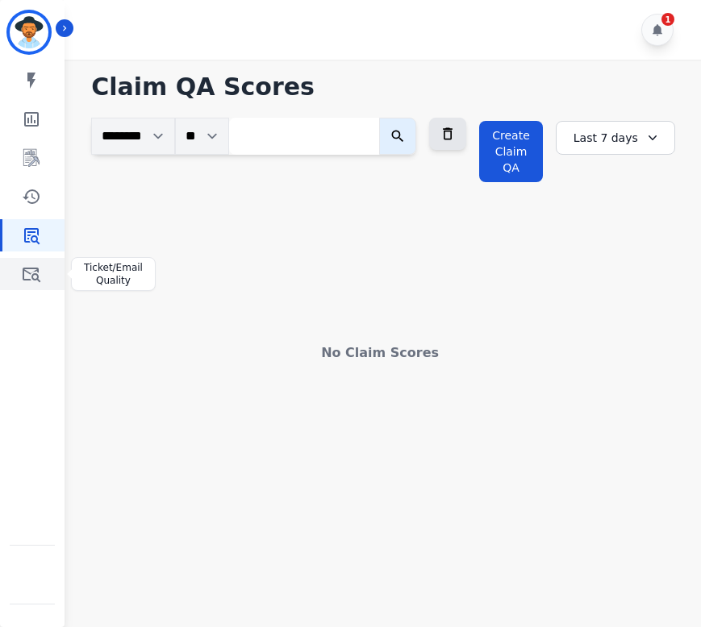
click at [35, 268] on icon "Sidebar" at bounding box center [32, 275] width 18 height 15
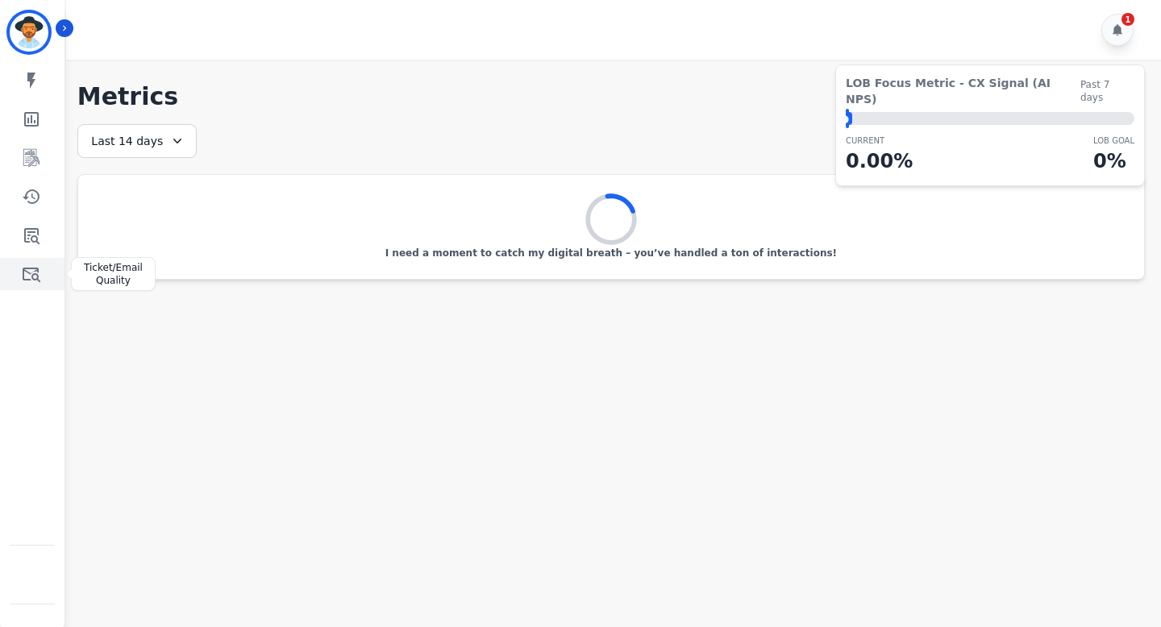
click at [31, 275] on icon "Sidebar" at bounding box center [31, 273] width 19 height 19
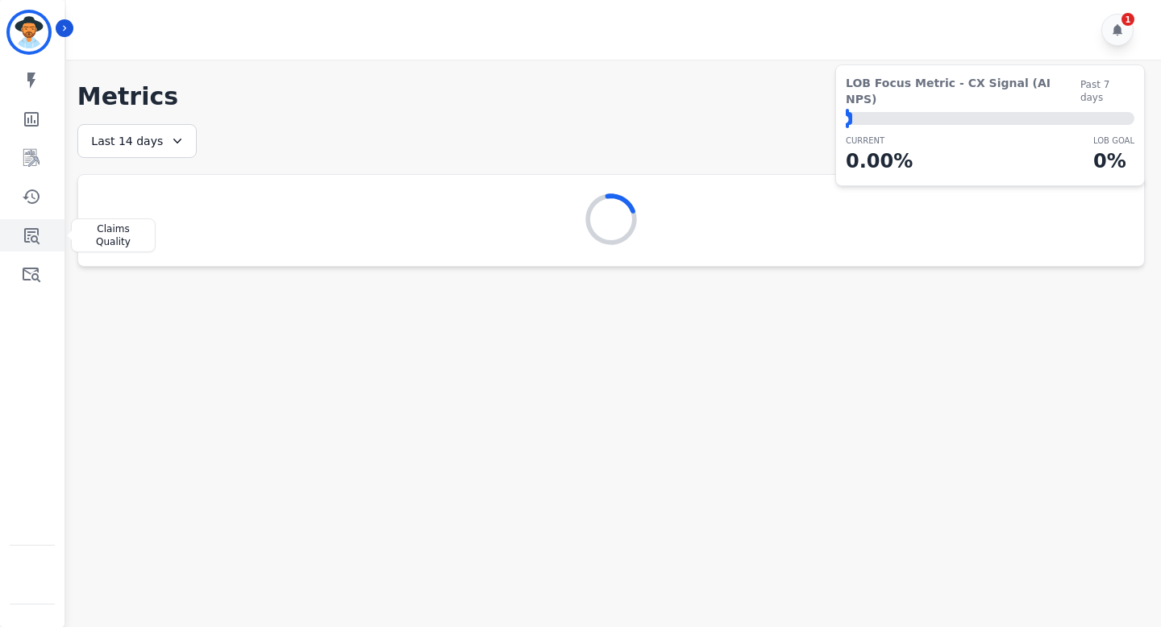
click at [32, 235] on icon "Sidebar" at bounding box center [31, 235] width 19 height 19
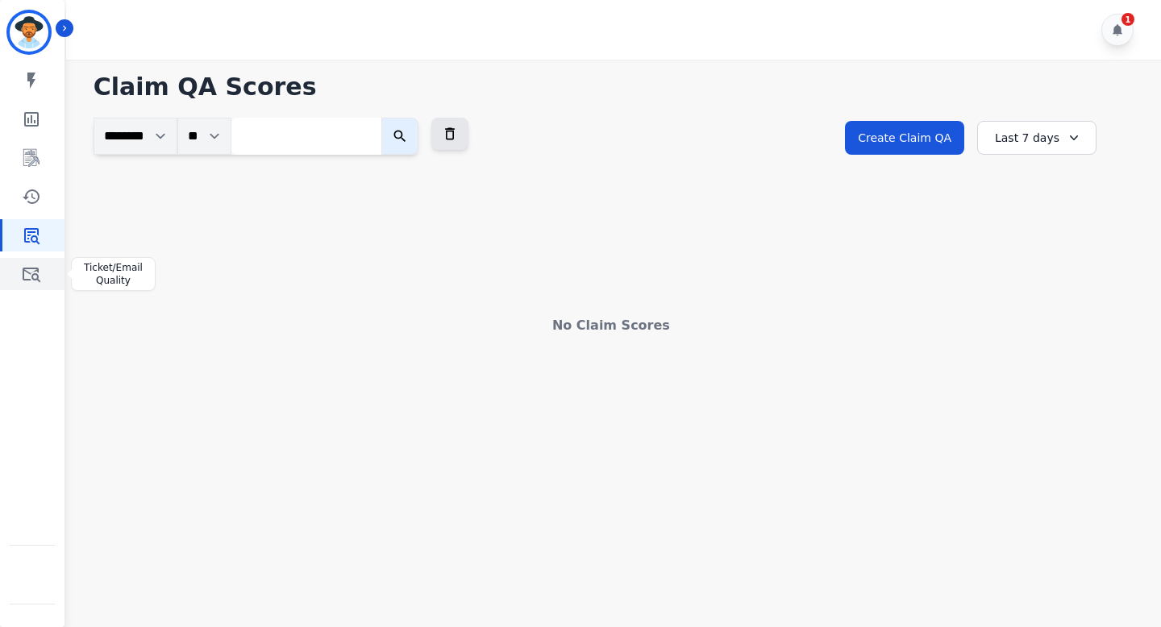
click at [35, 272] on icon "Sidebar" at bounding box center [31, 273] width 19 height 19
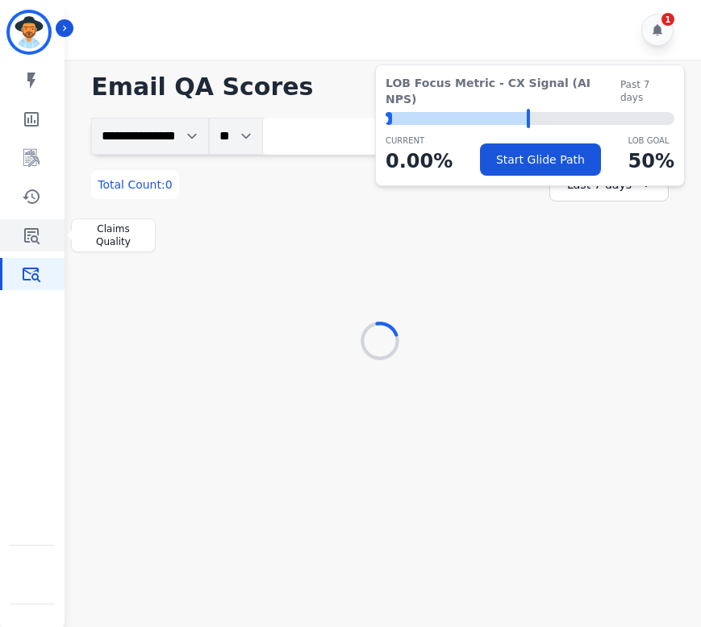
click at [33, 248] on link "Sidebar" at bounding box center [33, 235] width 62 height 32
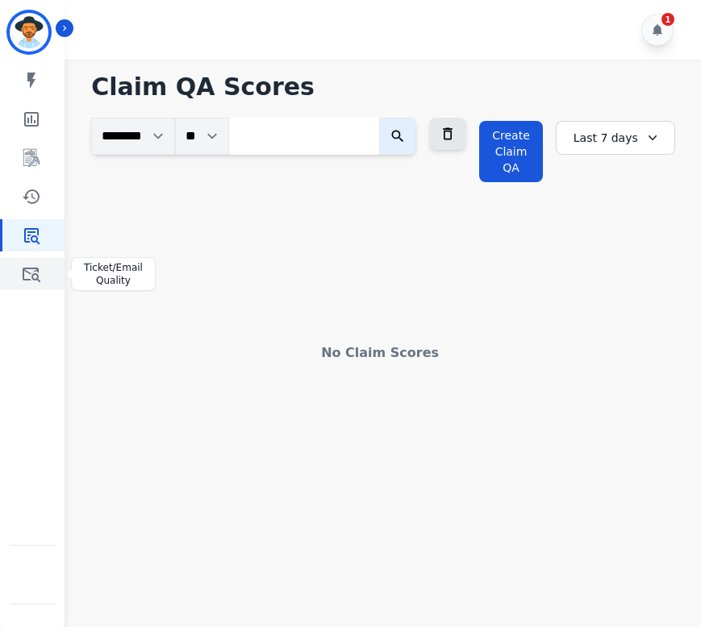
click at [33, 274] on icon "Sidebar" at bounding box center [32, 275] width 18 height 15
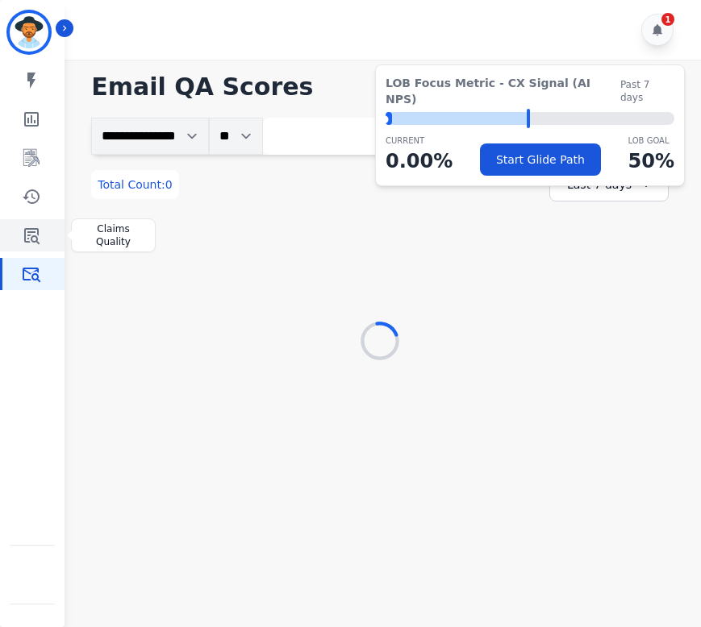
click at [31, 242] on icon "Sidebar" at bounding box center [31, 235] width 19 height 19
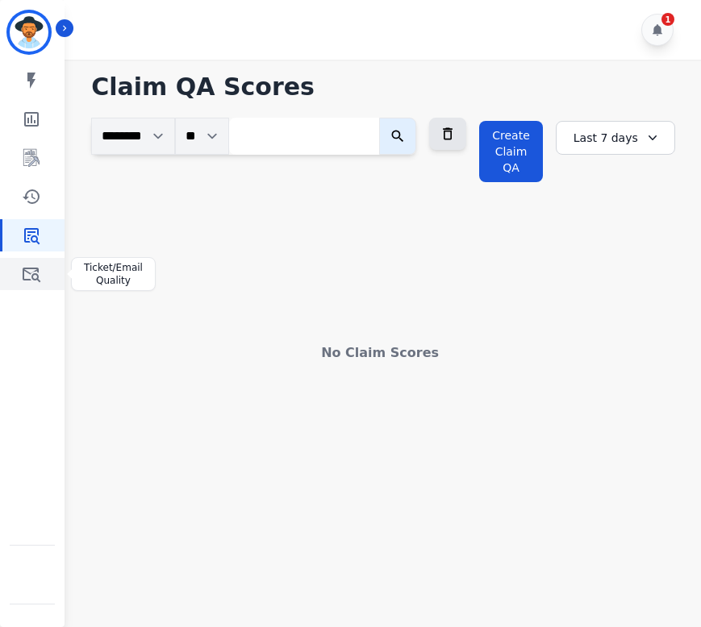
click at [36, 272] on icon "Sidebar" at bounding box center [31, 273] width 19 height 19
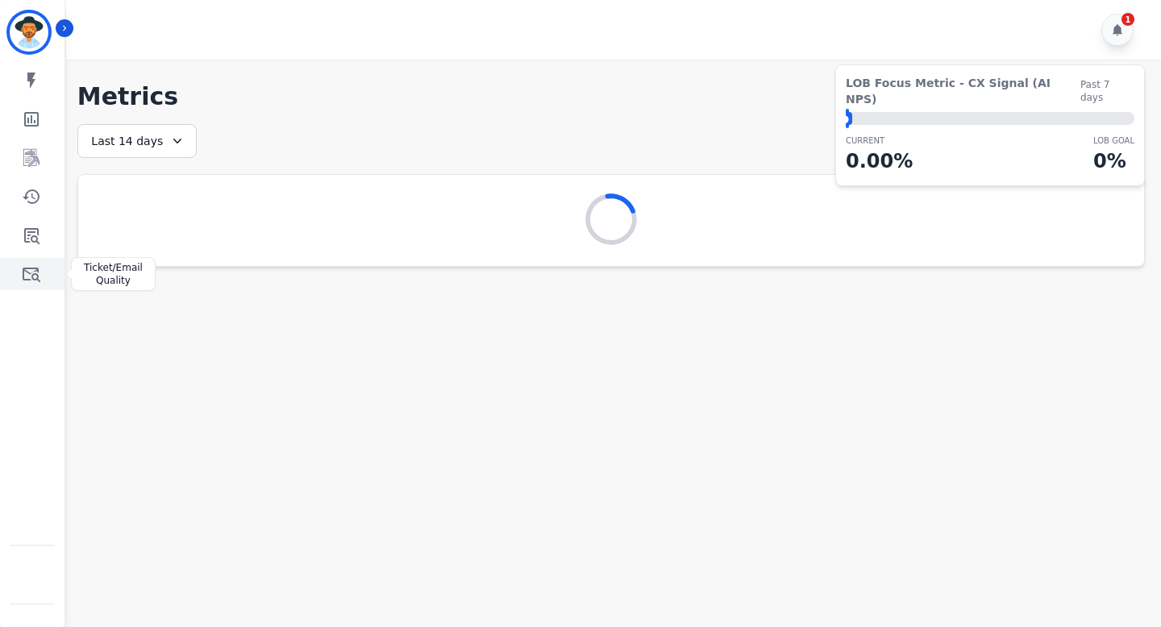
click at [44, 262] on link "Sidebar" at bounding box center [33, 274] width 62 height 32
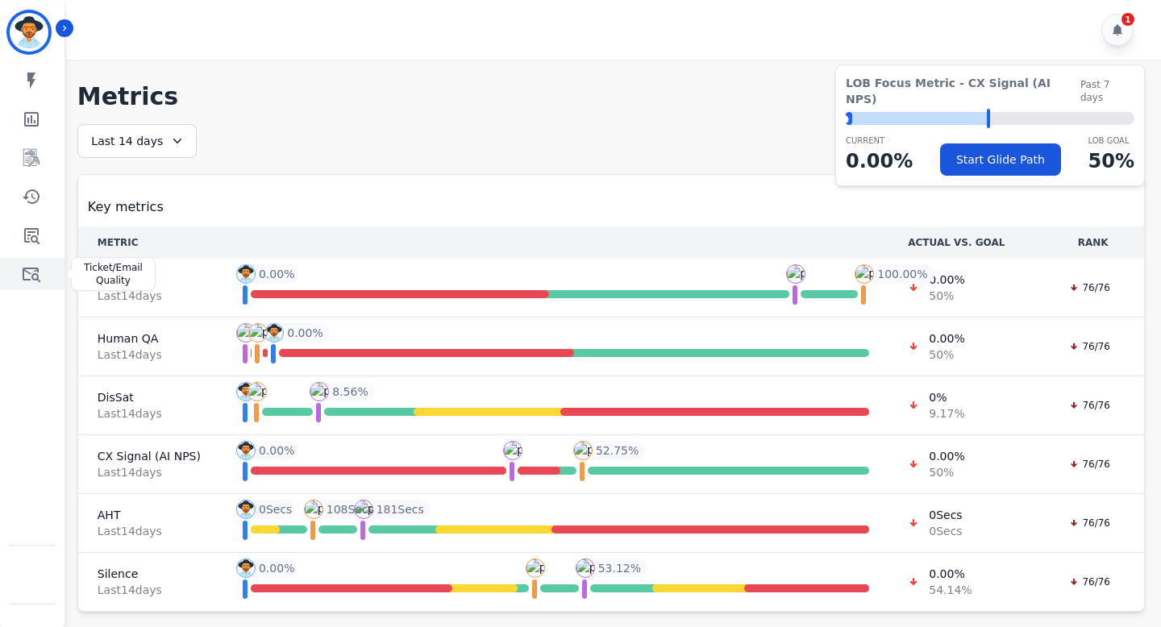
click at [18, 285] on link "Sidebar" at bounding box center [33, 274] width 62 height 32
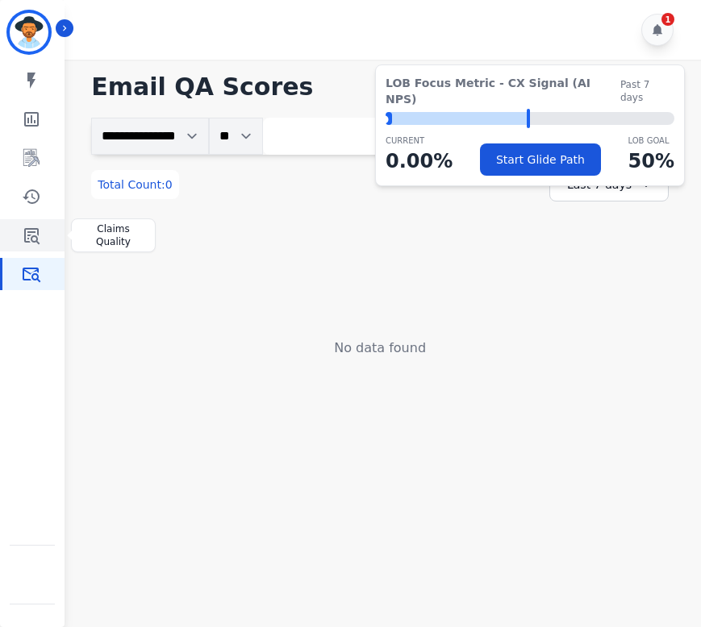
click at [31, 227] on icon "Sidebar" at bounding box center [31, 235] width 19 height 19
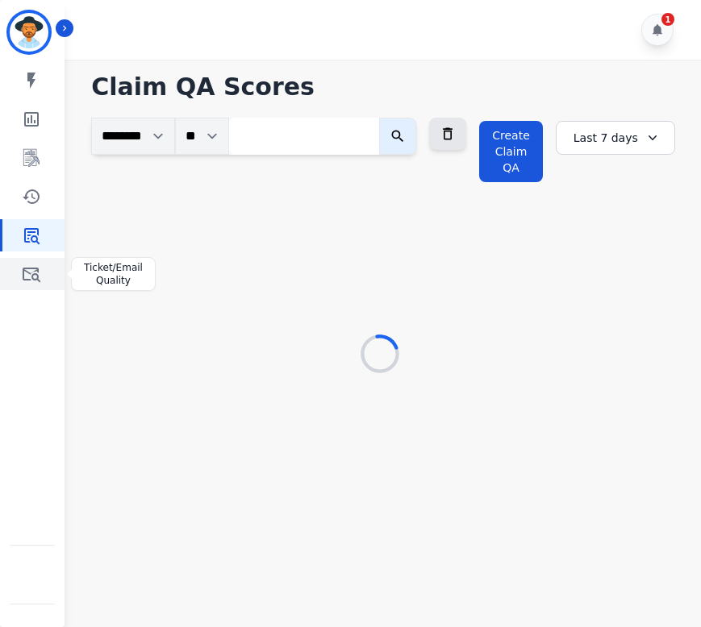
click at [33, 273] on icon "Sidebar" at bounding box center [31, 273] width 19 height 19
